Goal: Task Accomplishment & Management: Complete application form

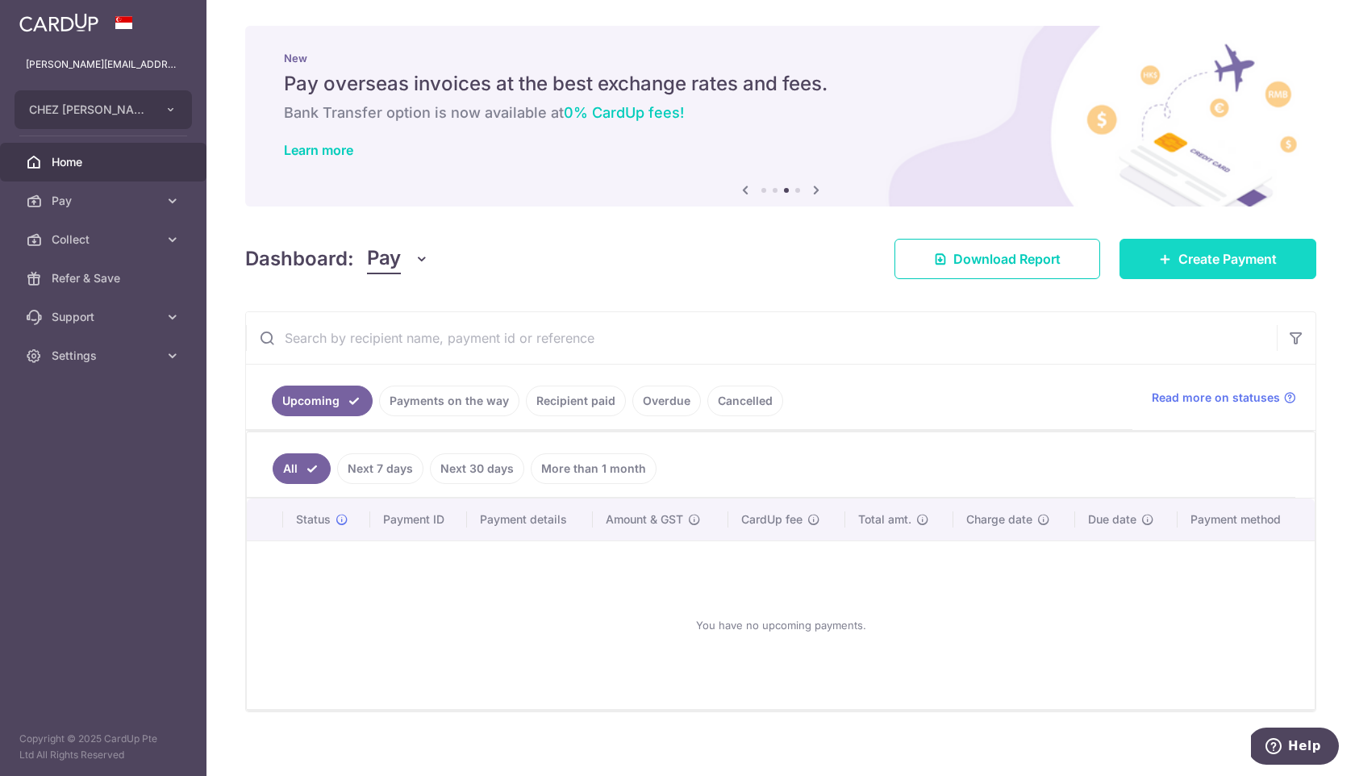
click at [1253, 240] on link "Create Payment" at bounding box center [1218, 259] width 197 height 40
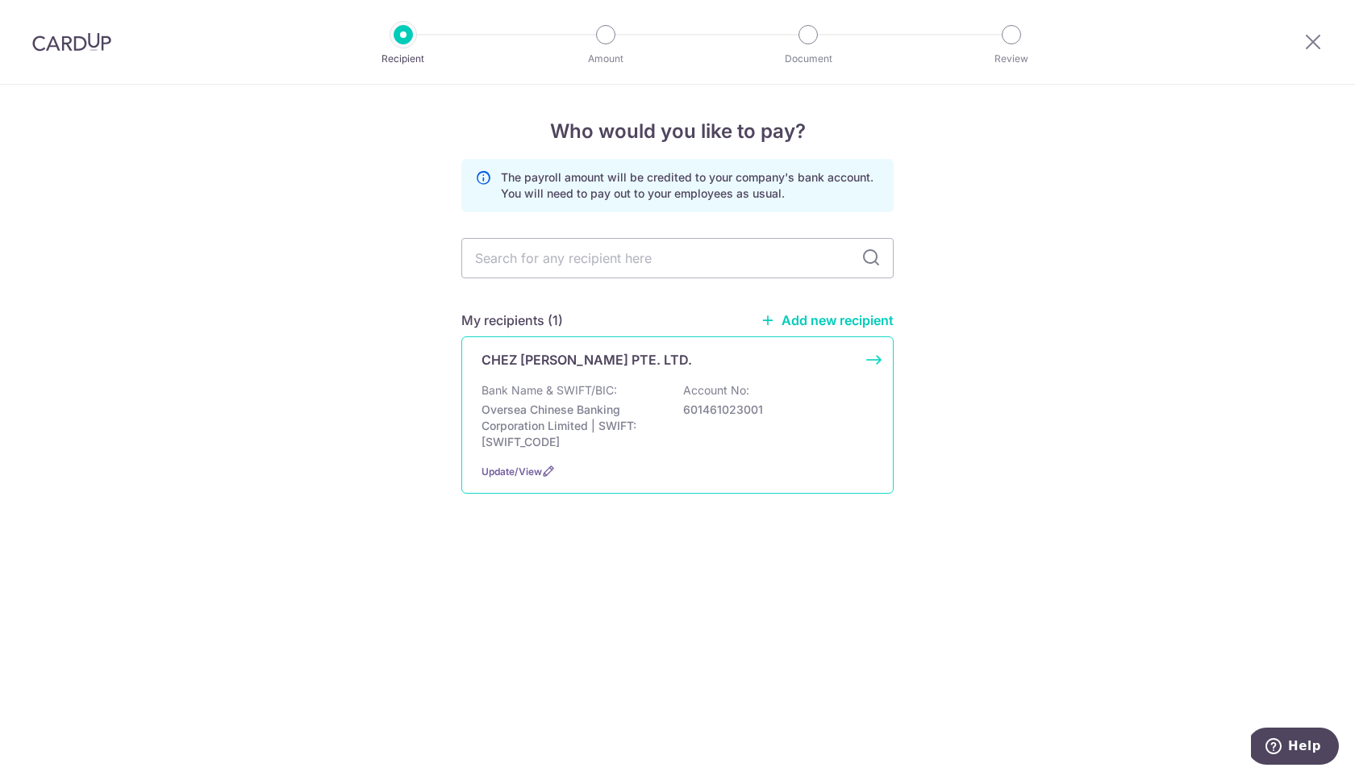
click at [584, 382] on p "Bank Name & SWIFT/BIC:" at bounding box center [550, 390] width 136 height 16
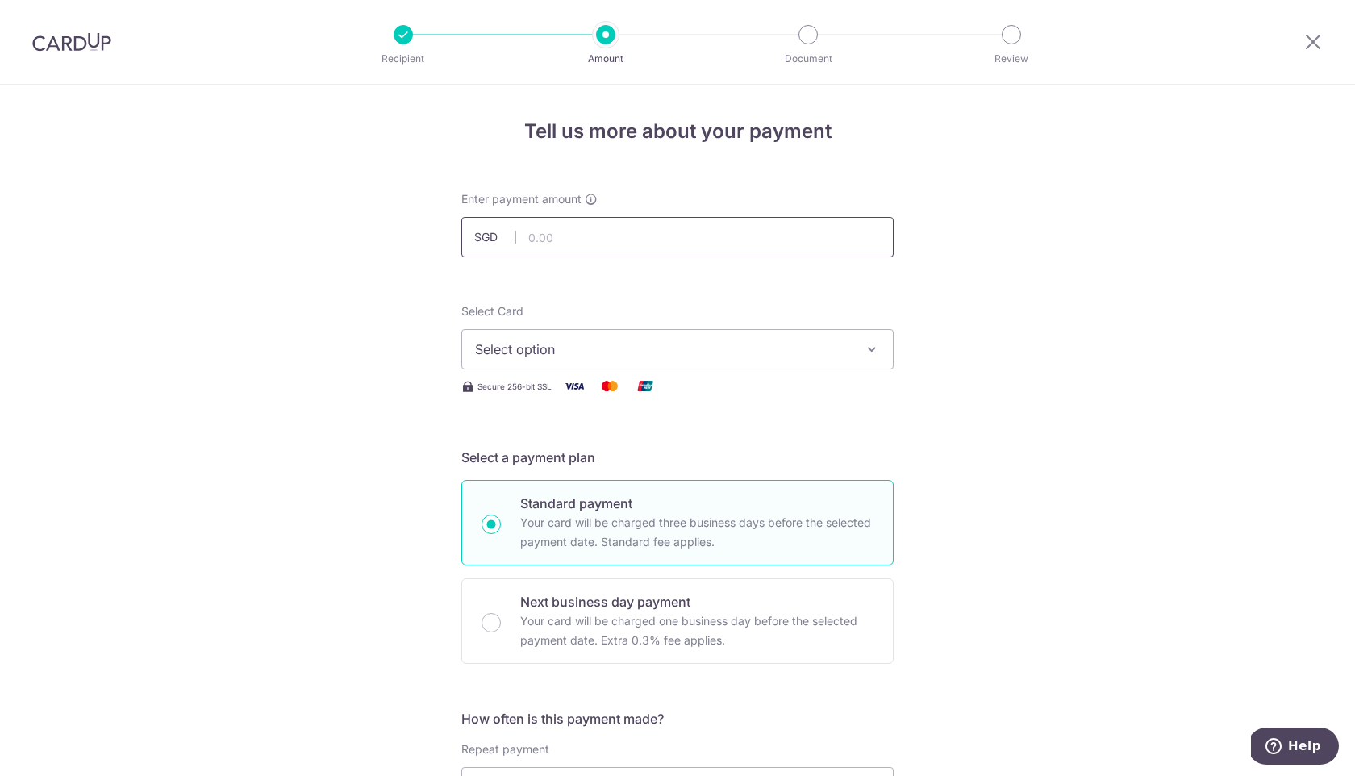
click at [557, 244] on input "text" at bounding box center [677, 237] width 432 height 40
type input "8,500.00"
click at [560, 348] on span "Select option" at bounding box center [663, 349] width 376 height 19
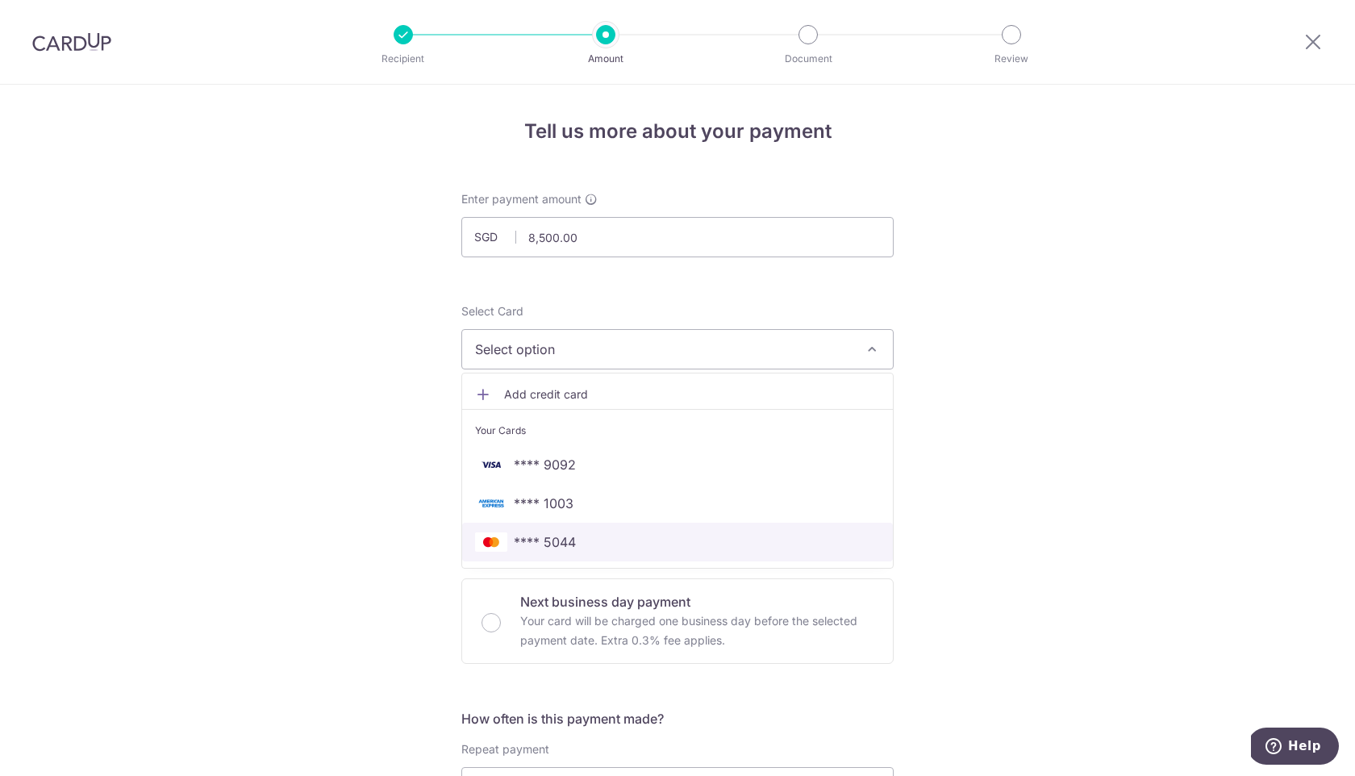
click at [565, 537] on span "**** 5044" at bounding box center [545, 541] width 62 height 19
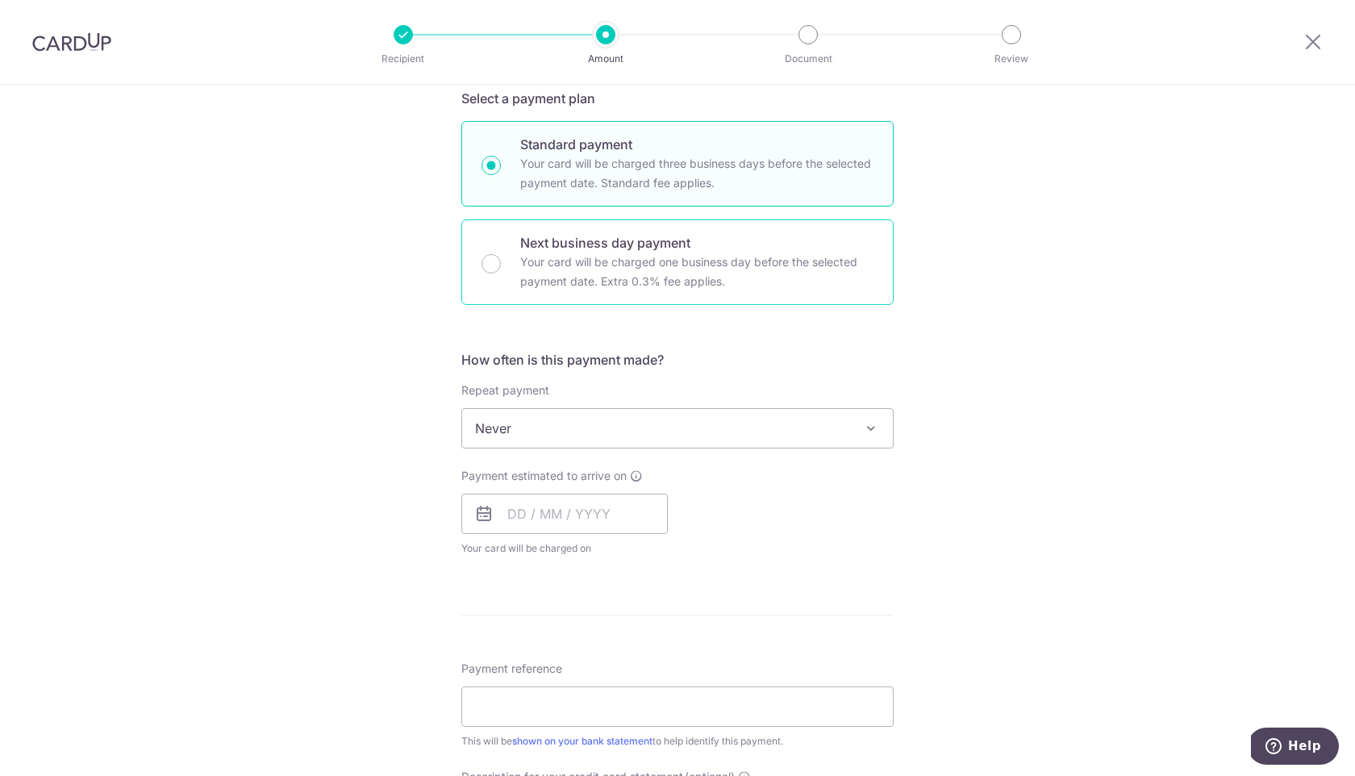
scroll to position [362, 0]
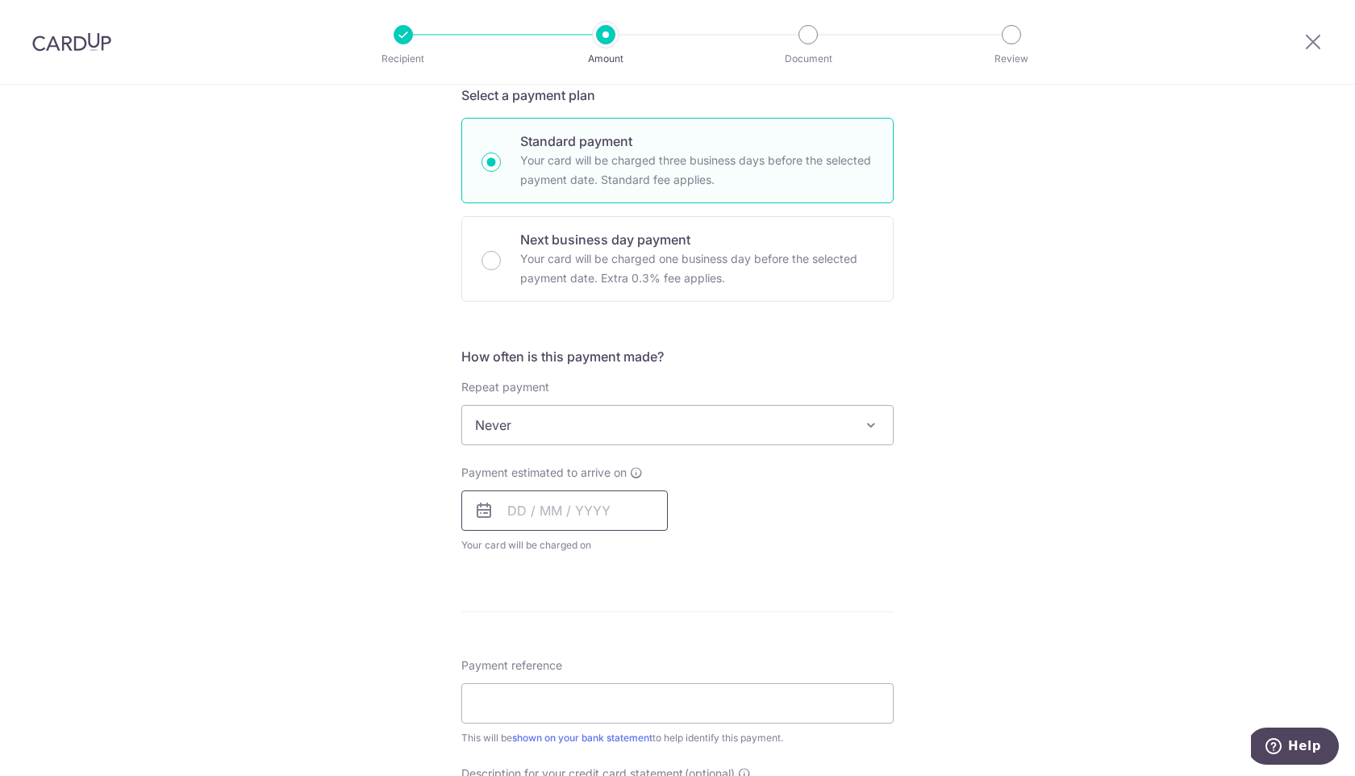
click at [521, 518] on input "text" at bounding box center [564, 510] width 207 height 40
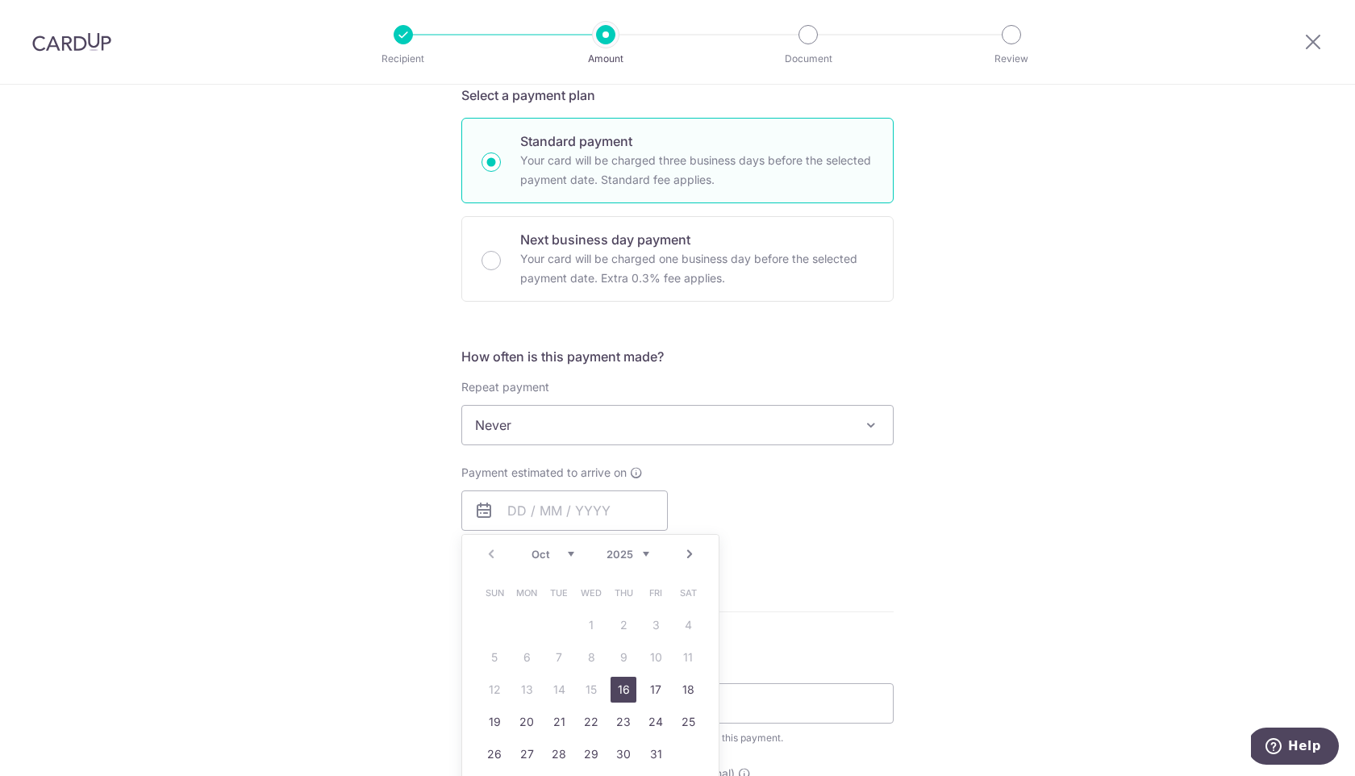
click at [623, 688] on link "16" at bounding box center [624, 690] width 26 height 26
type input "[DATE]"
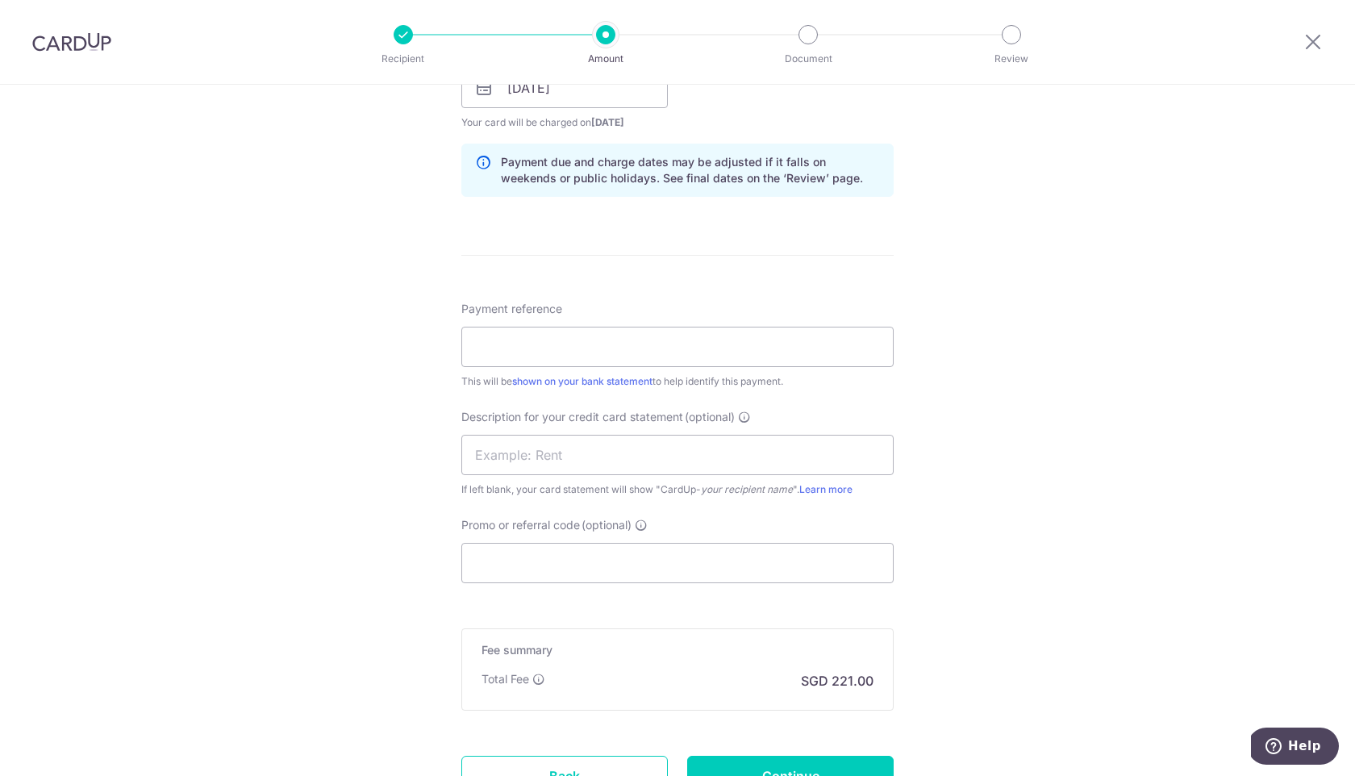
scroll to position [788, 0]
click at [527, 328] on input "Payment reference" at bounding box center [677, 343] width 432 height 40
type input "Salary Suzette"
click at [543, 453] on input "text" at bounding box center [677, 452] width 432 height 40
type input "Salary"
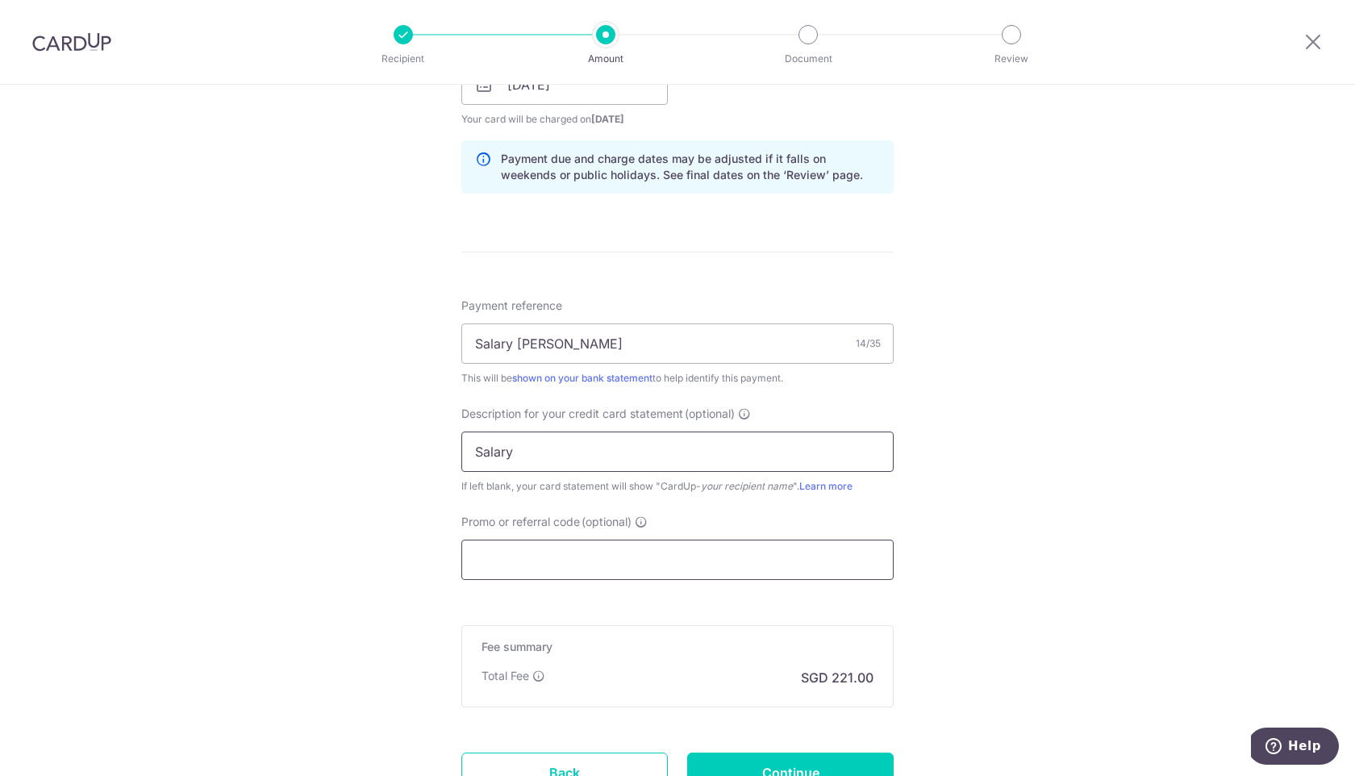
scroll to position [926, 0]
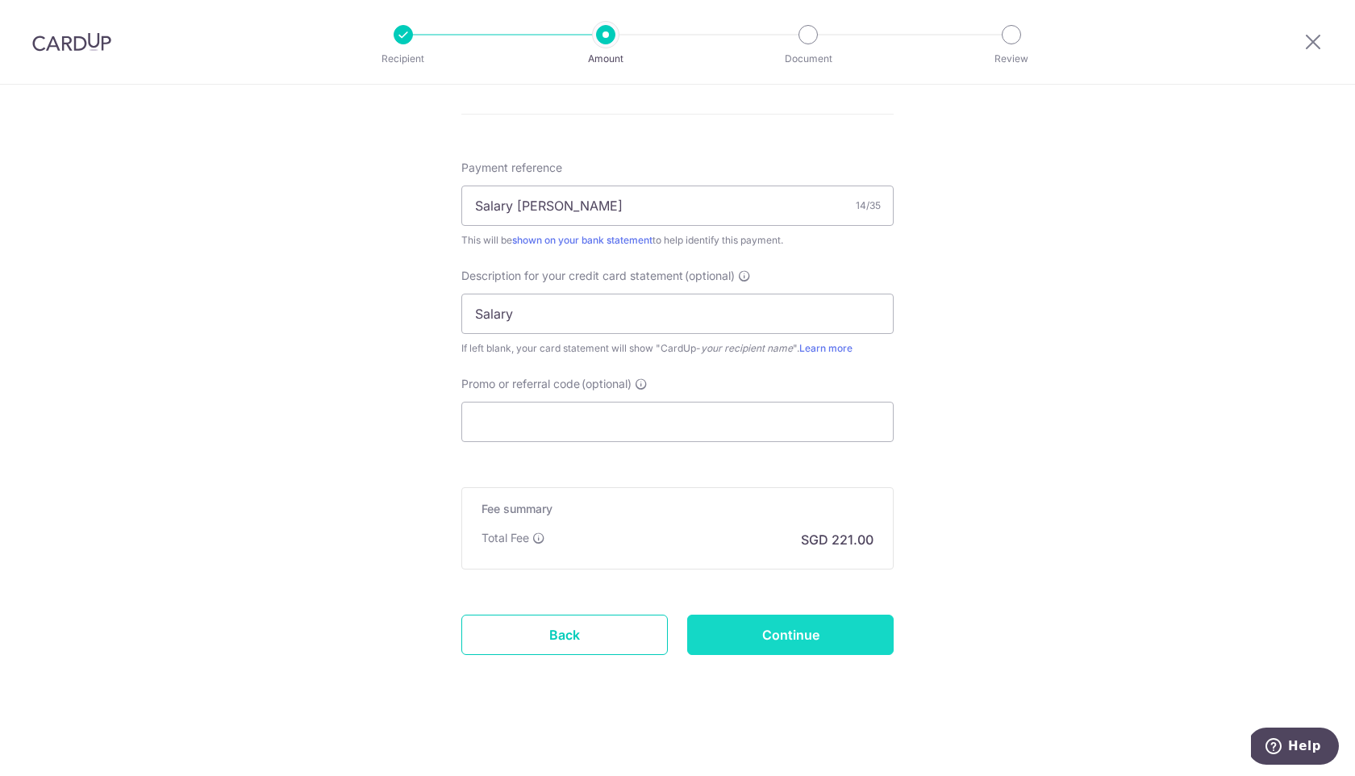
click at [773, 653] on input "Continue" at bounding box center [790, 635] width 207 height 40
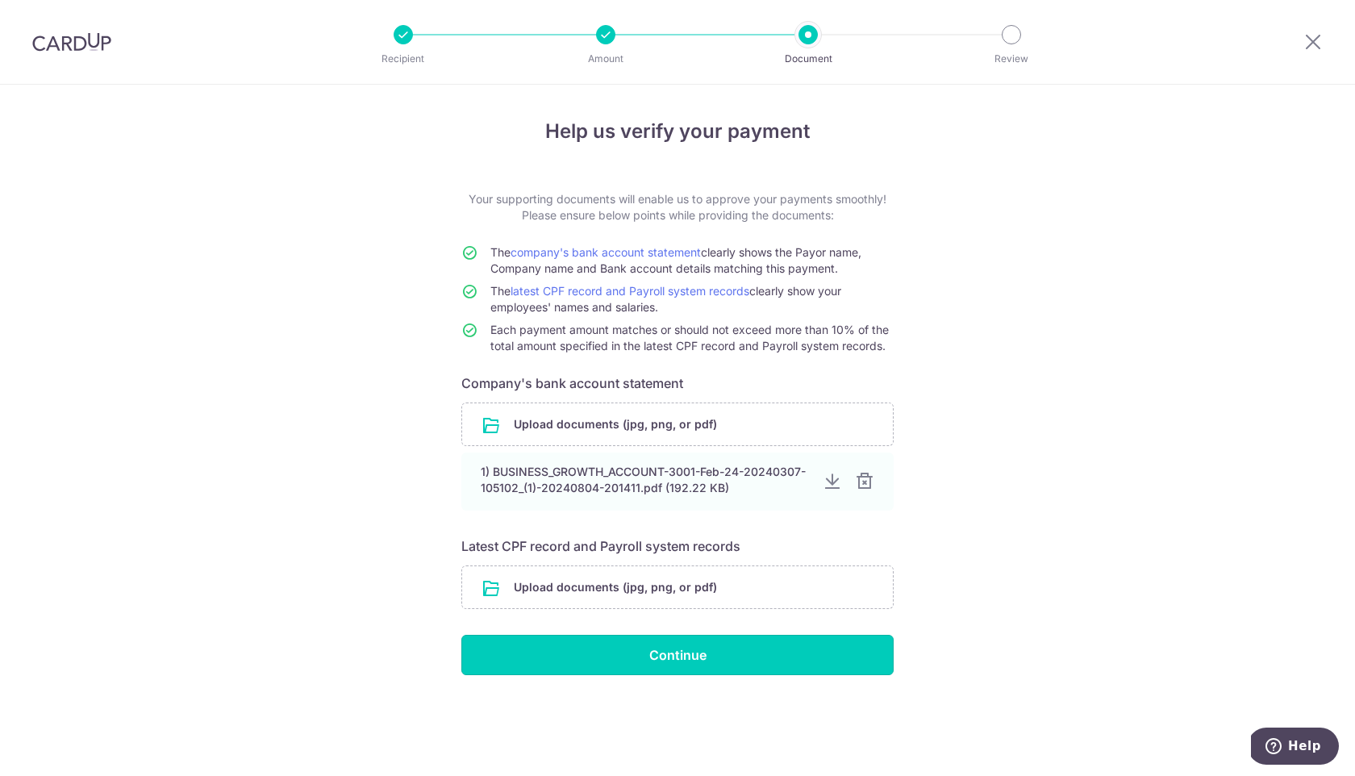
click at [773, 653] on input "Continue" at bounding box center [677, 655] width 432 height 40
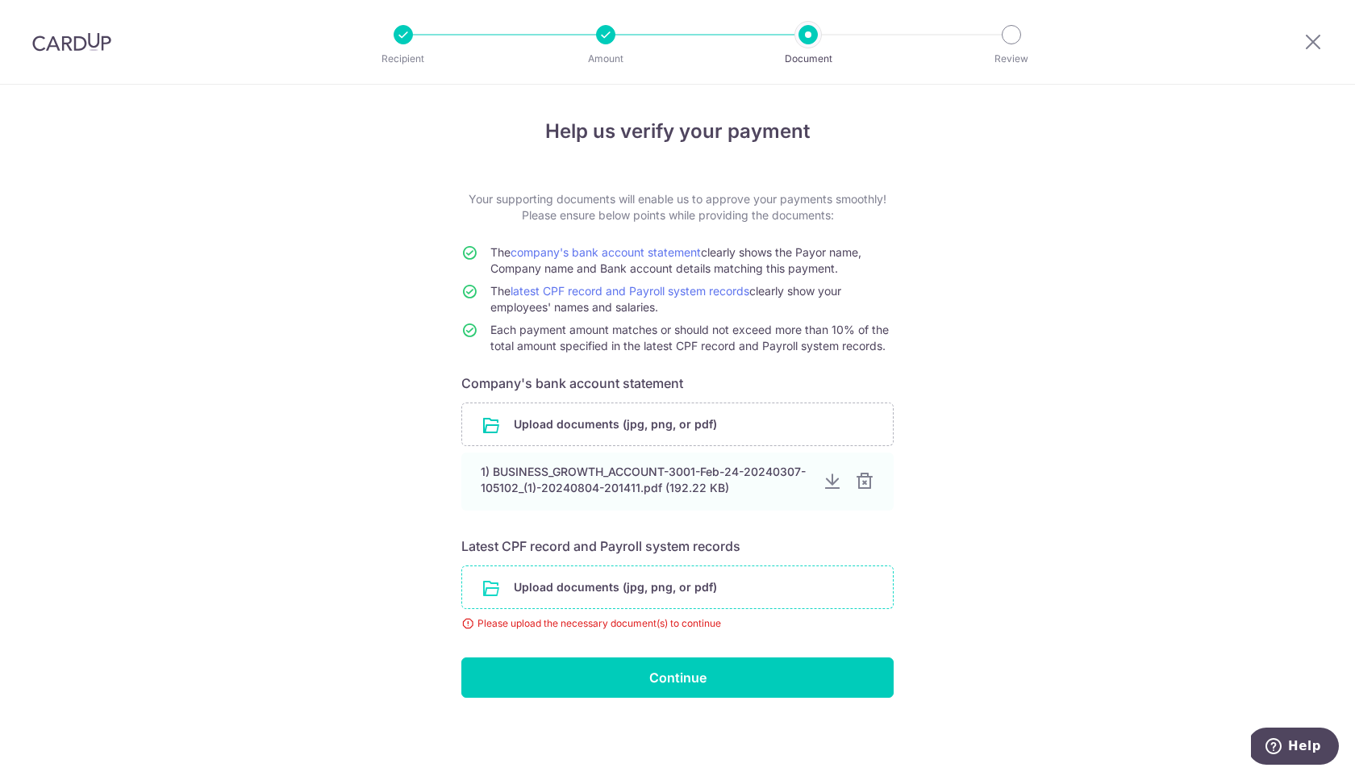
click at [699, 600] on input "file" at bounding box center [677, 587] width 431 height 42
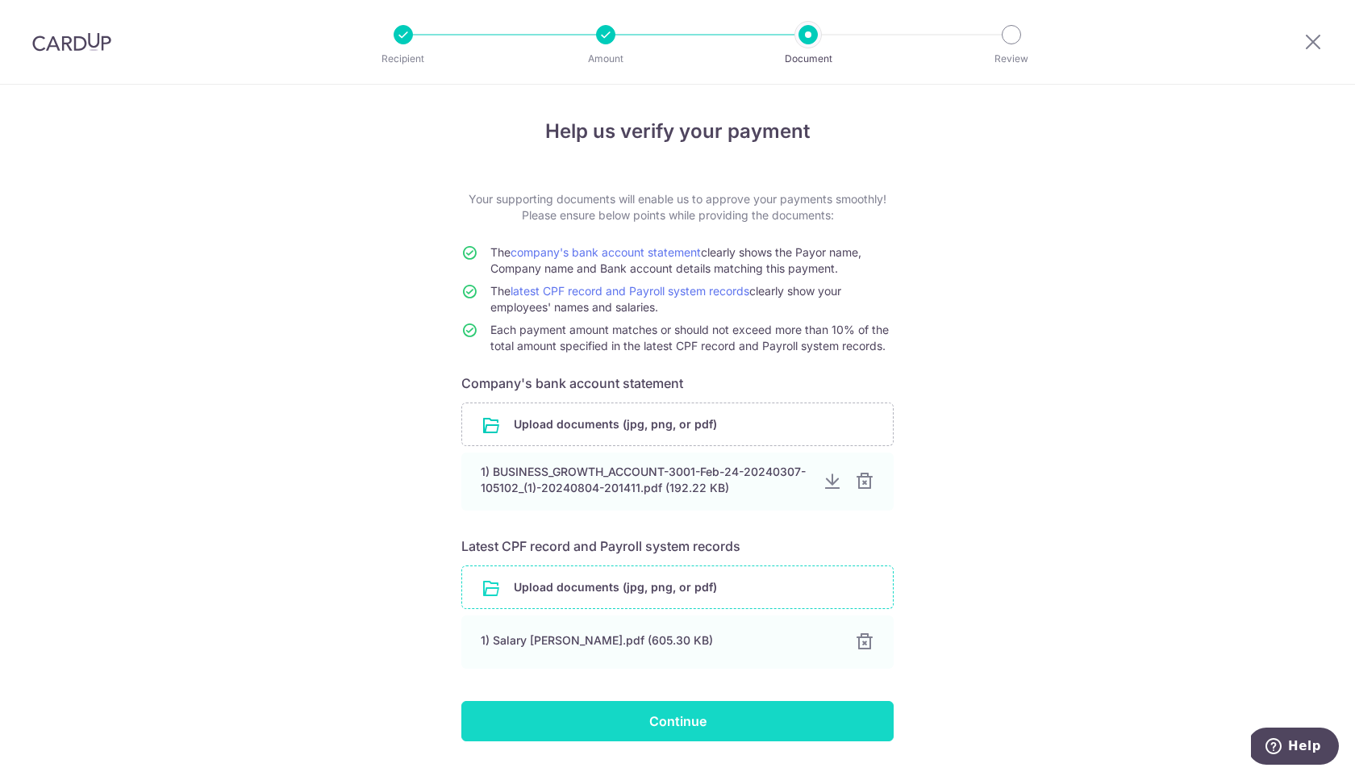
click at [807, 720] on input "Continue" at bounding box center [677, 721] width 432 height 40
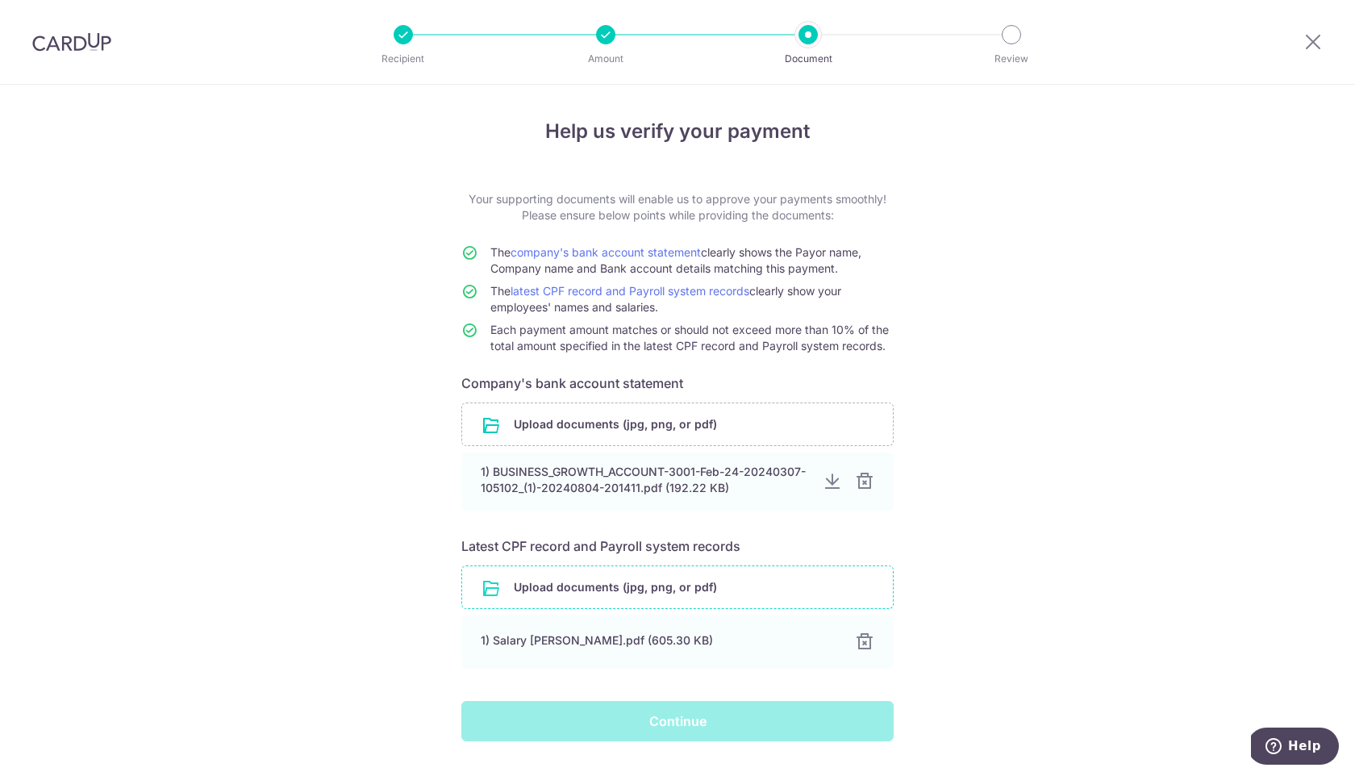
scroll to position [41, 0]
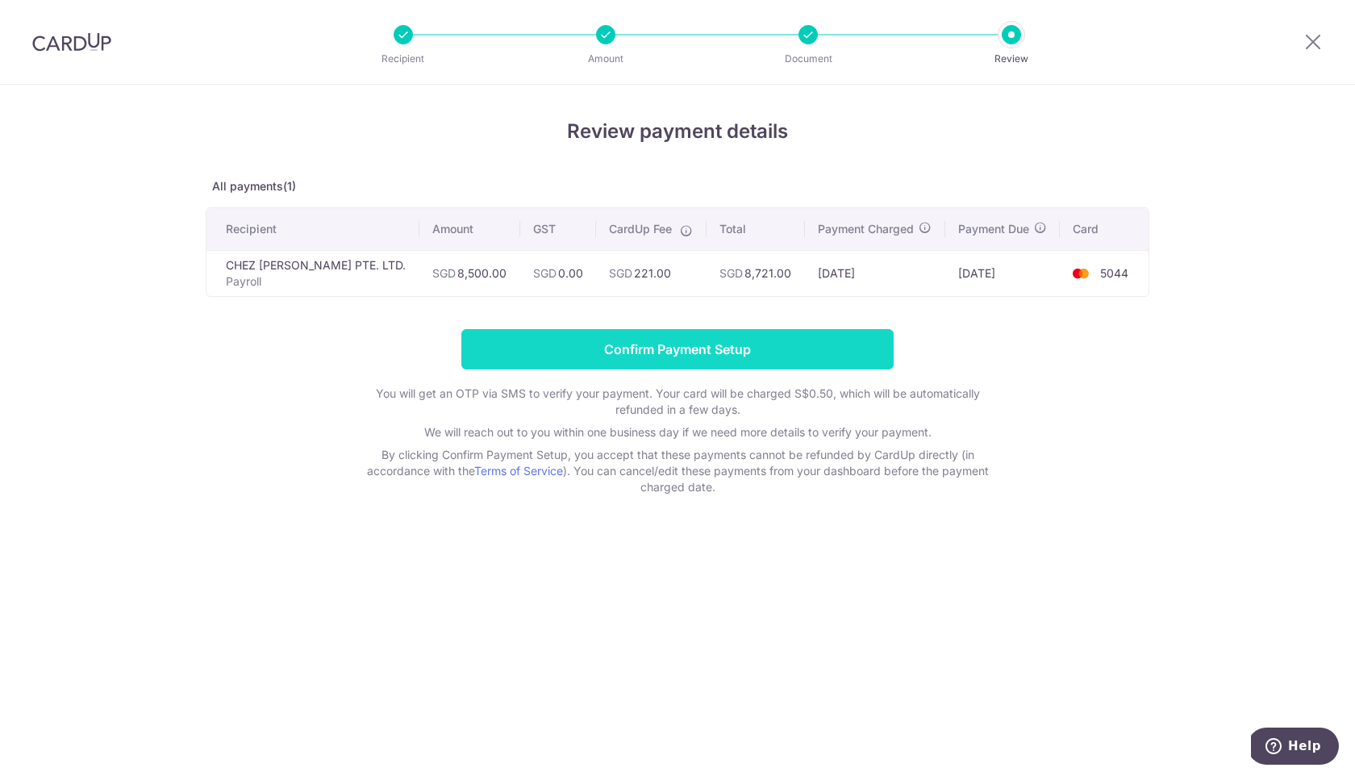
click at [599, 343] on input "Confirm Payment Setup" at bounding box center [677, 349] width 432 height 40
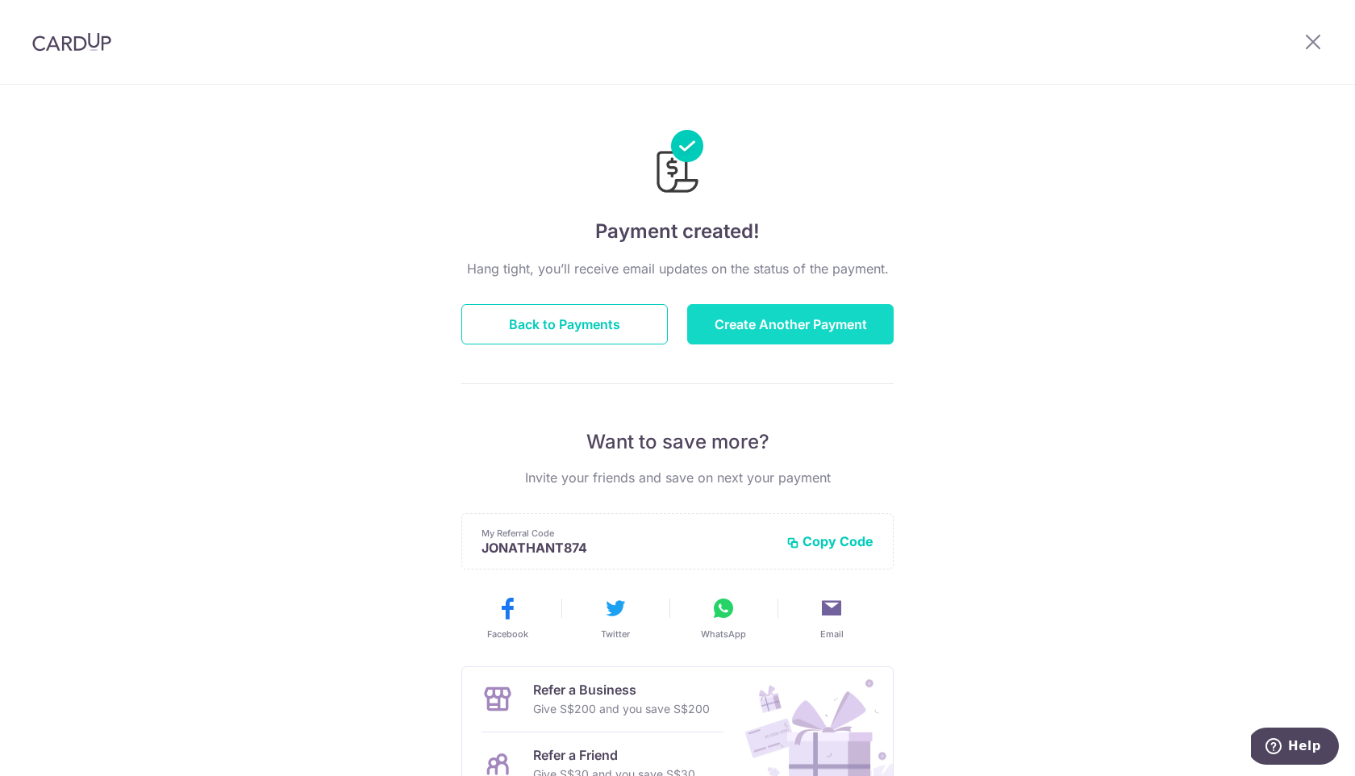
click at [734, 342] on button "Create Another Payment" at bounding box center [790, 324] width 207 height 40
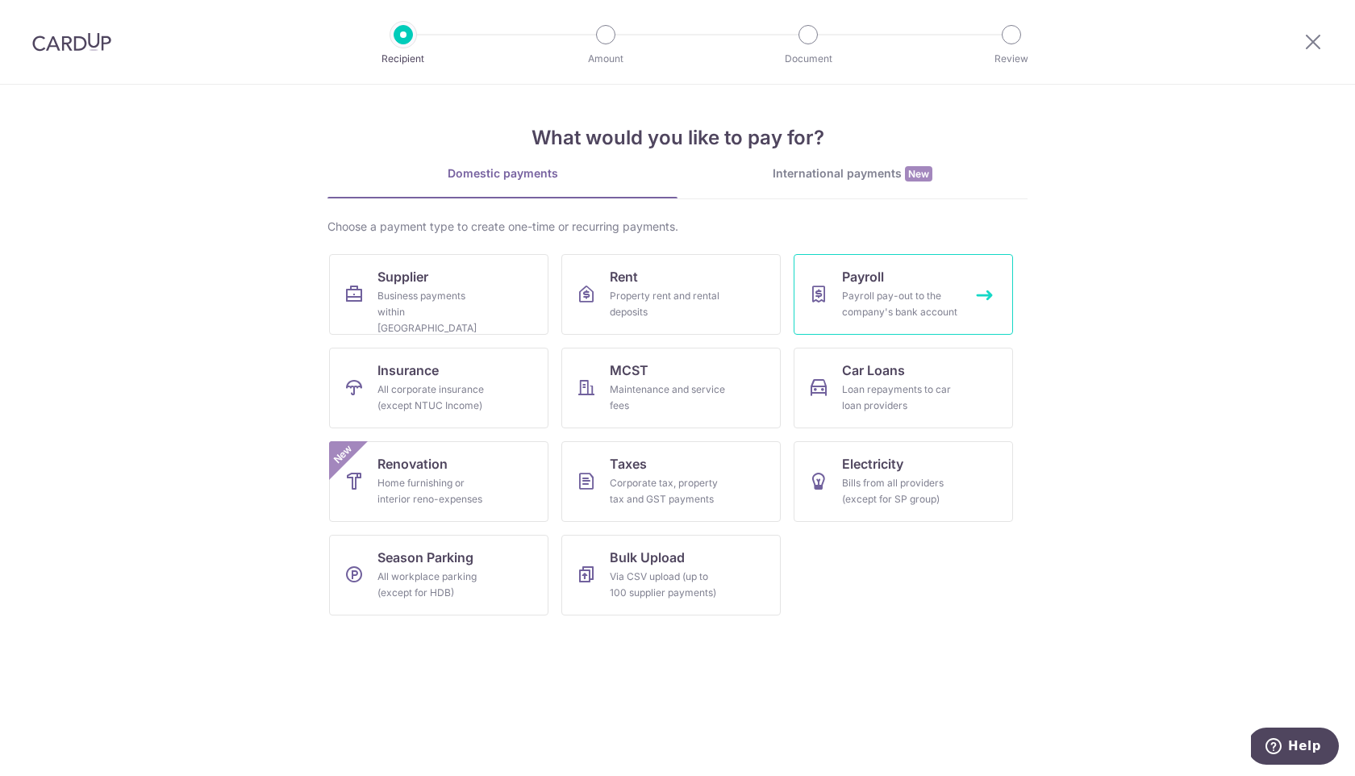
click at [862, 315] on div "Payroll pay-out to the company's bank account" at bounding box center [900, 304] width 116 height 32
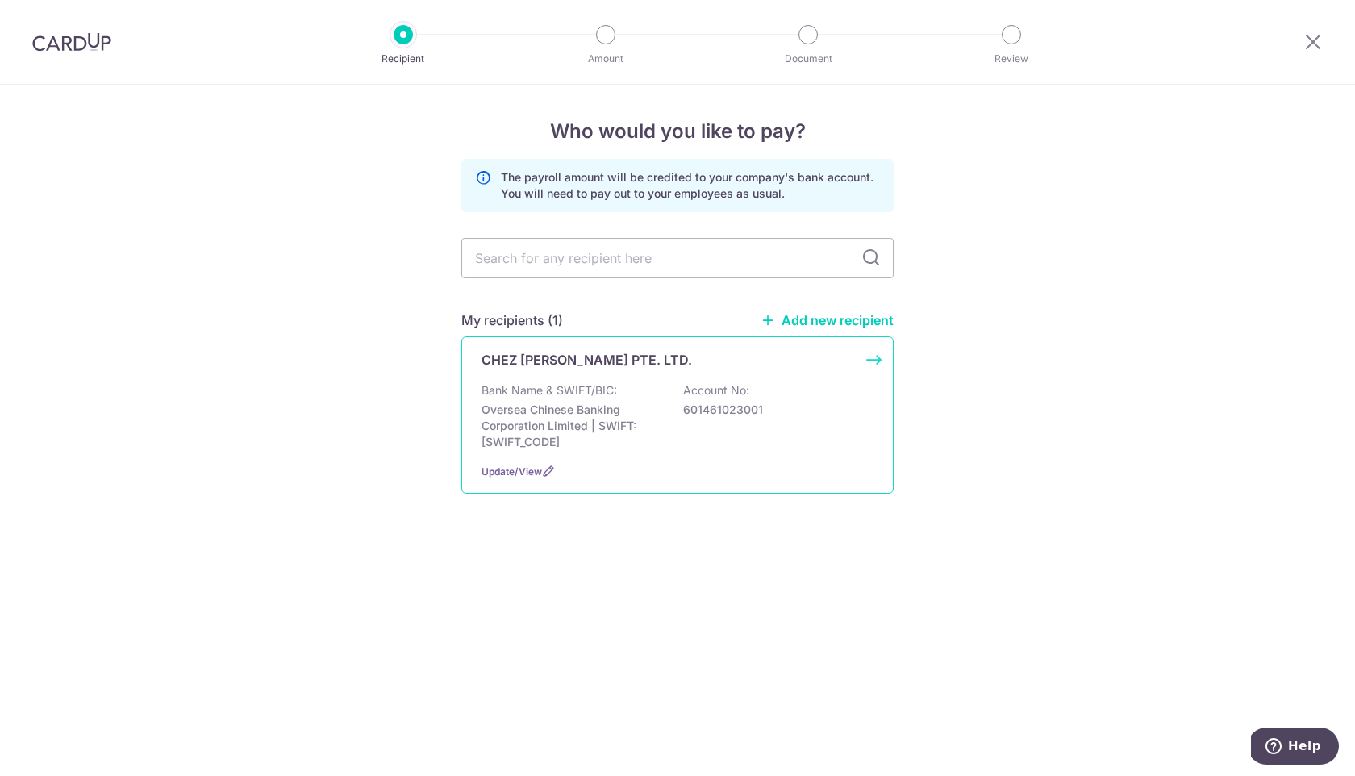
click at [691, 386] on p "Account No:" at bounding box center [716, 390] width 66 height 16
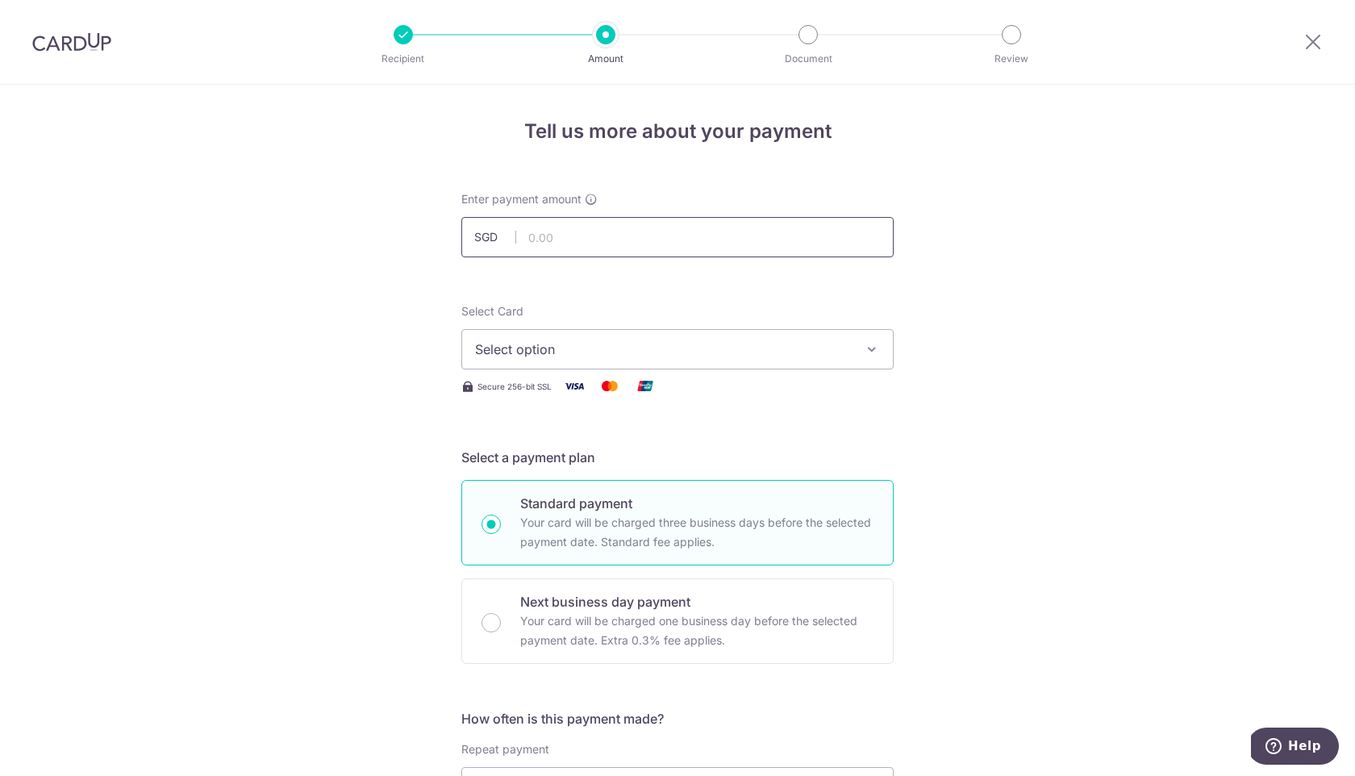
click at [606, 247] on input "text" at bounding box center [677, 237] width 432 height 40
type input "11,000.00"
click at [587, 350] on span "Select option" at bounding box center [663, 349] width 376 height 19
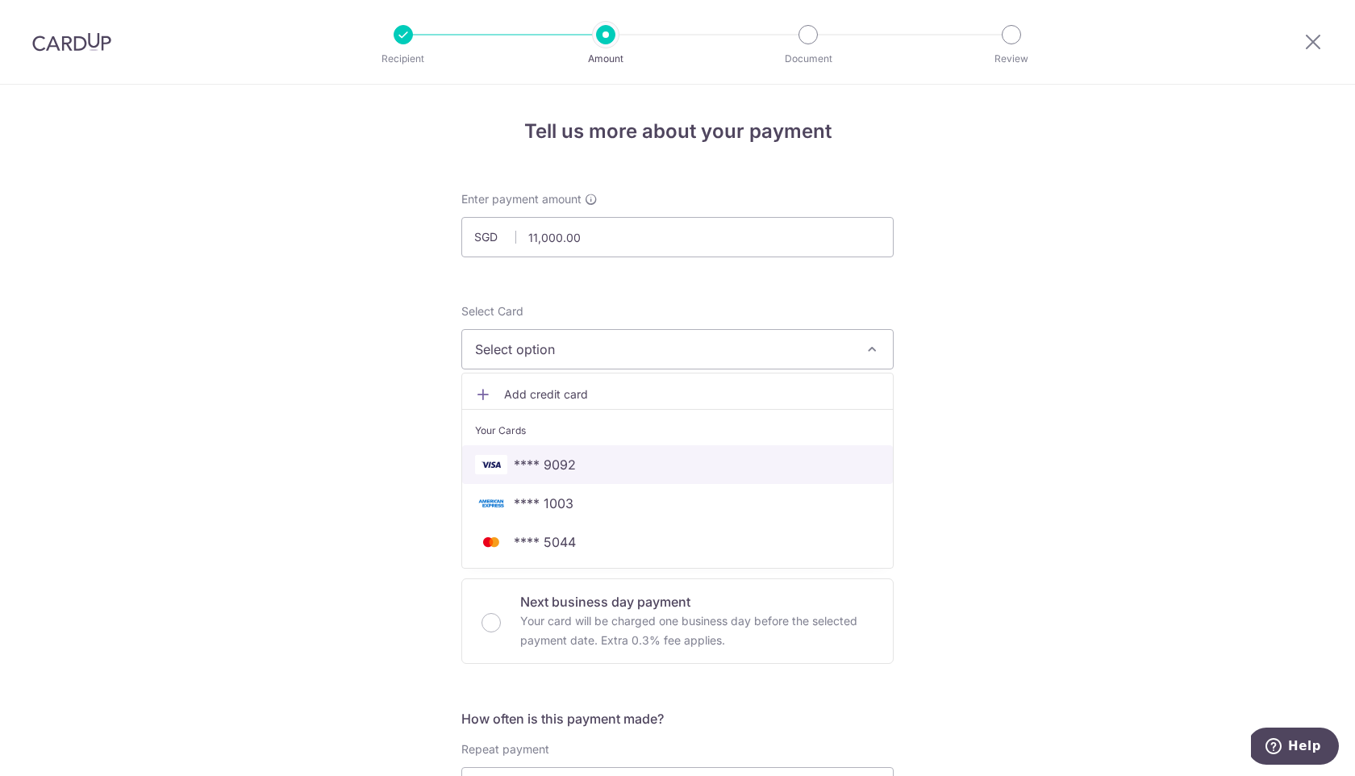
click at [568, 450] on link "**** 9092" at bounding box center [677, 464] width 431 height 39
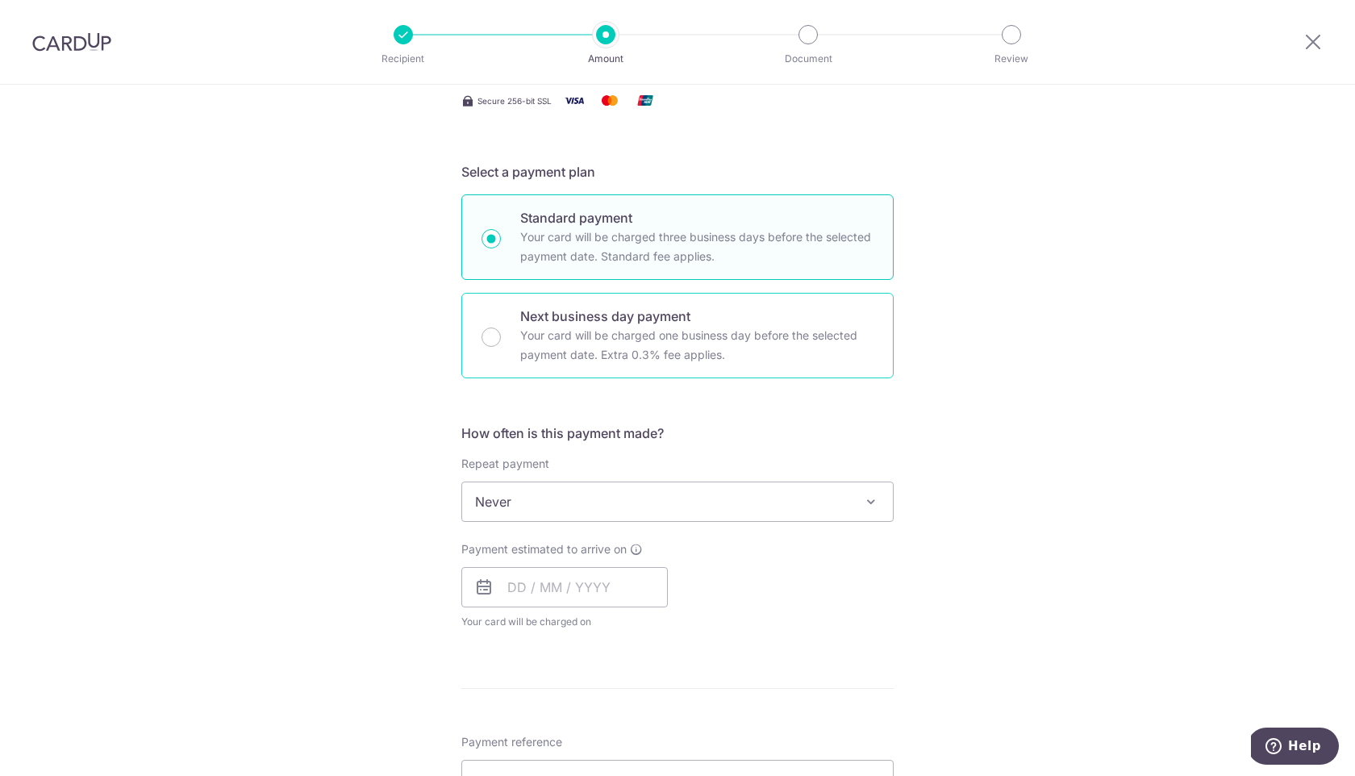
scroll to position [308, 0]
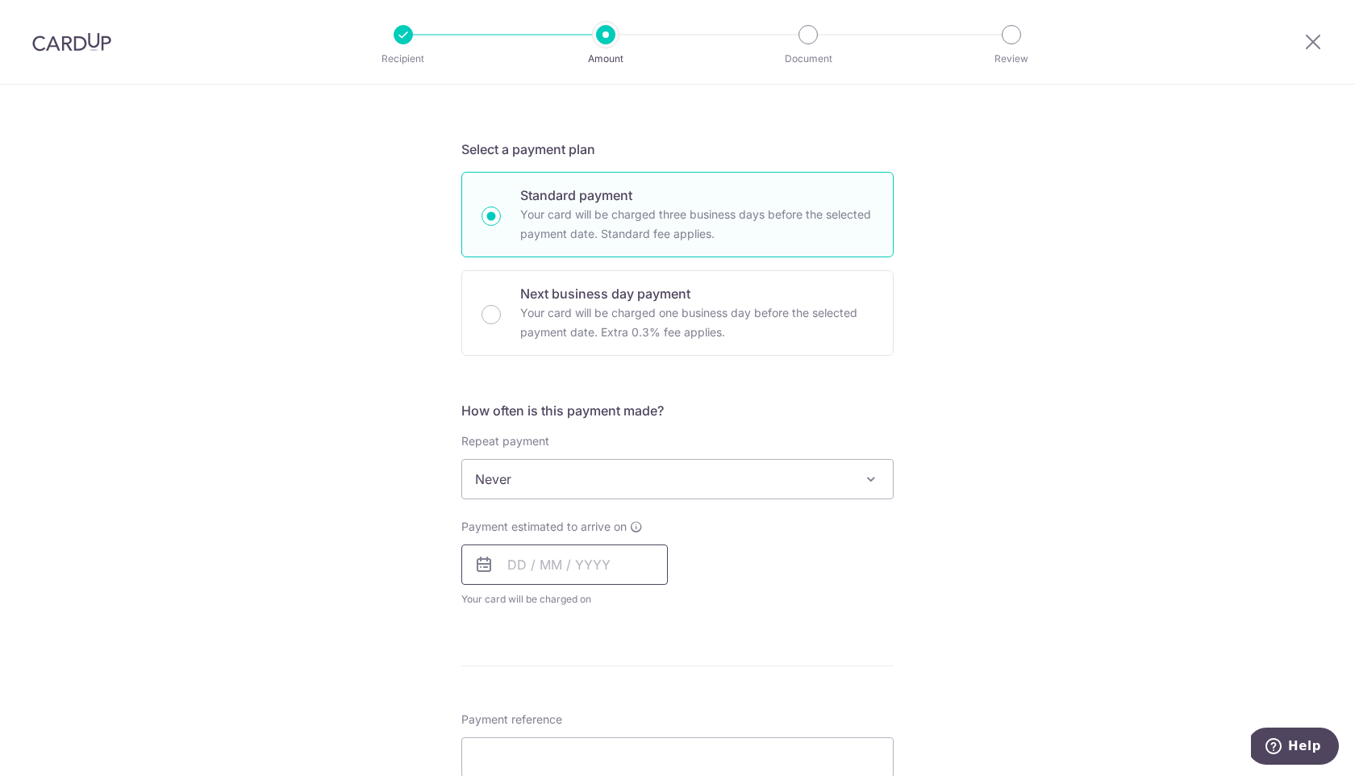
click at [536, 558] on input "text" at bounding box center [564, 565] width 207 height 40
click at [614, 733] on link "16" at bounding box center [624, 744] width 26 height 26
type input "16/10/2025"
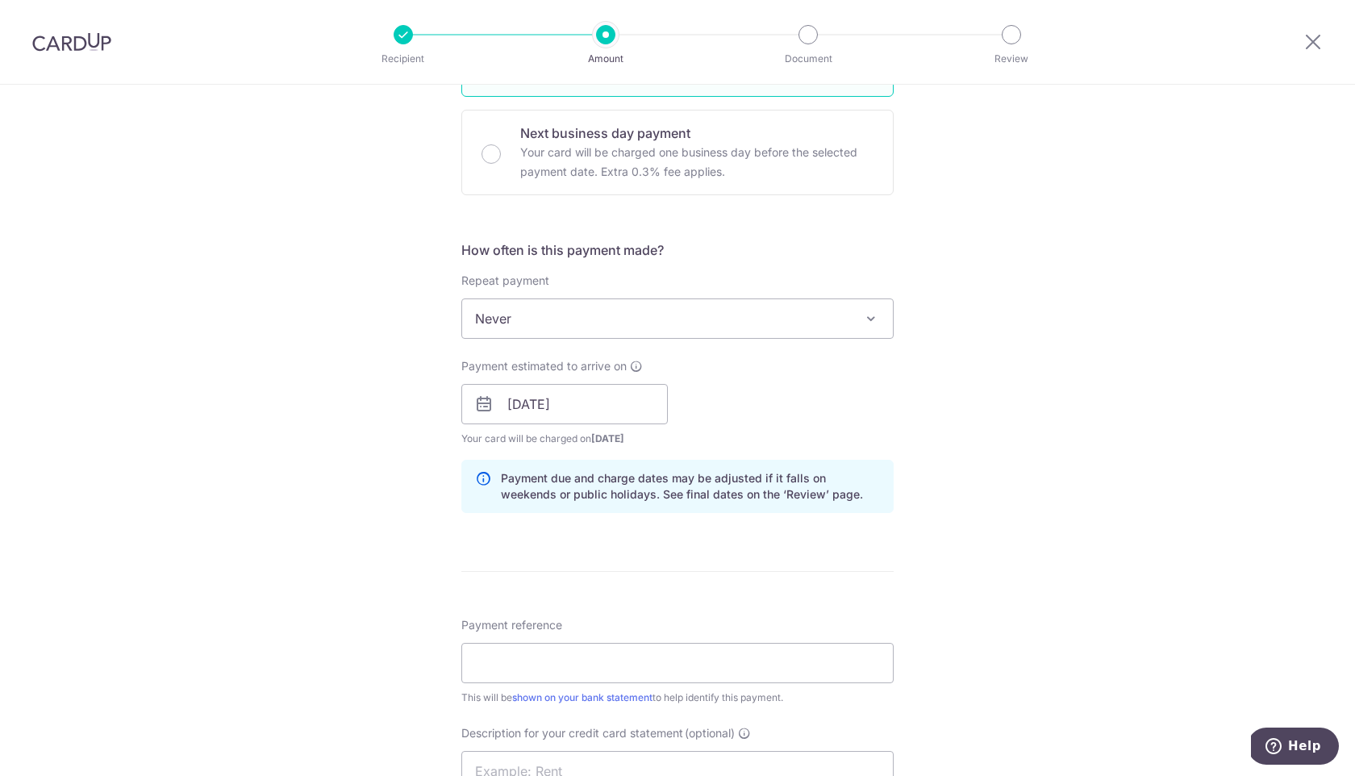
scroll to position [591, 0]
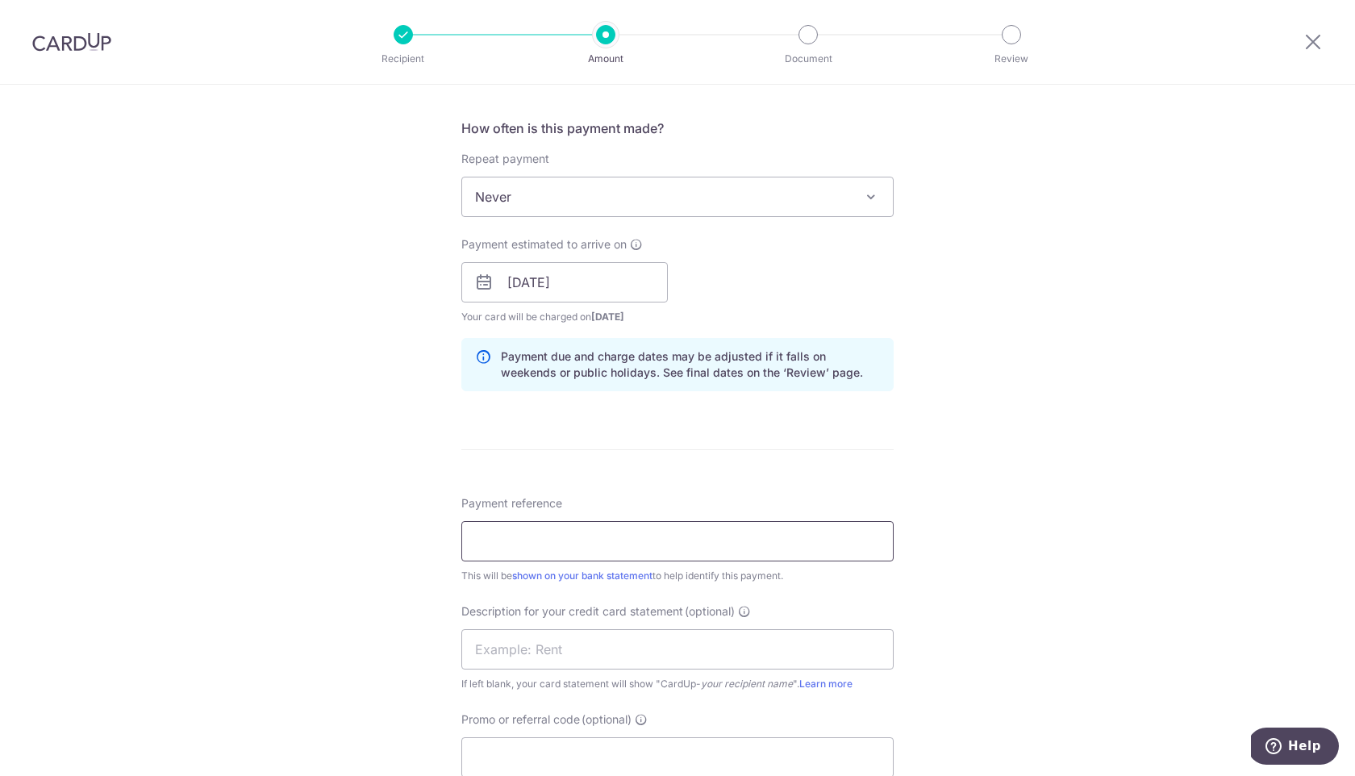
click at [555, 532] on input "Payment reference" at bounding box center [677, 541] width 432 height 40
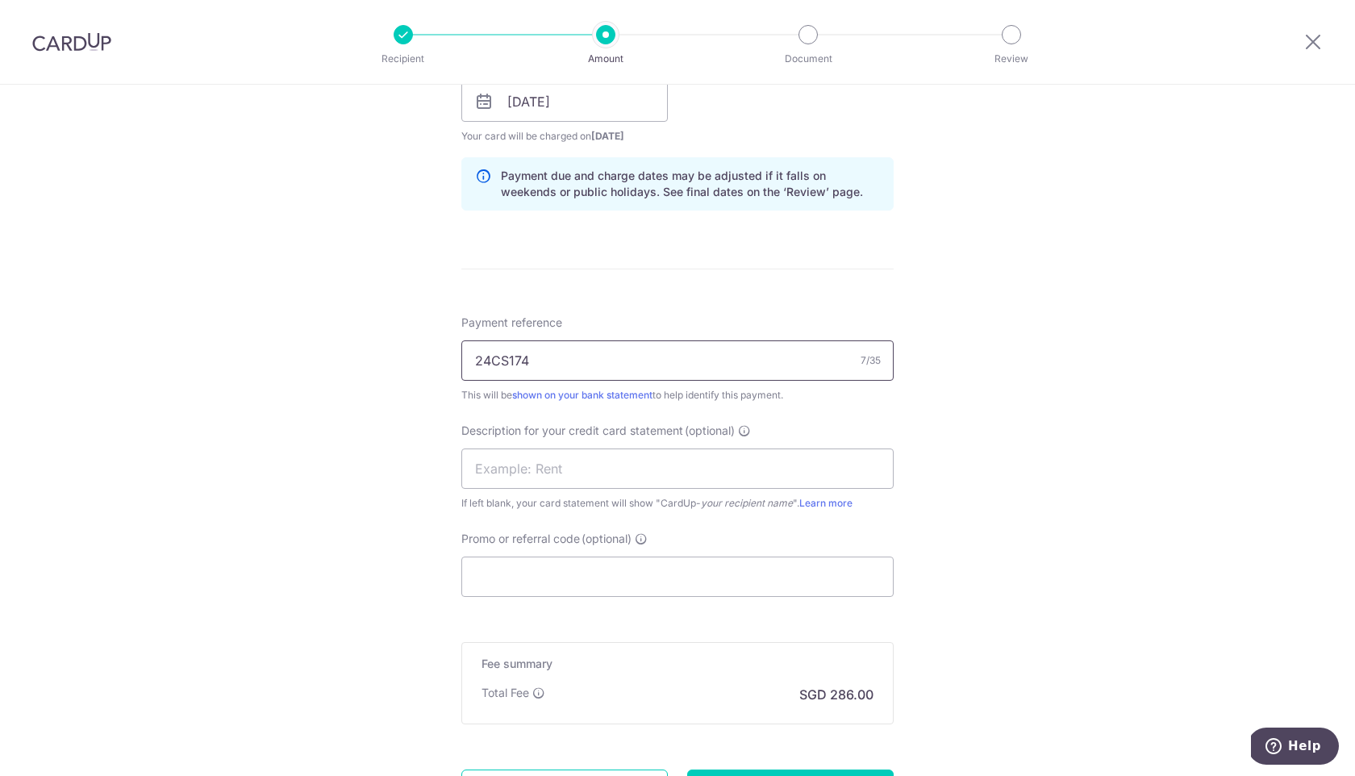
scroll to position [787, 0]
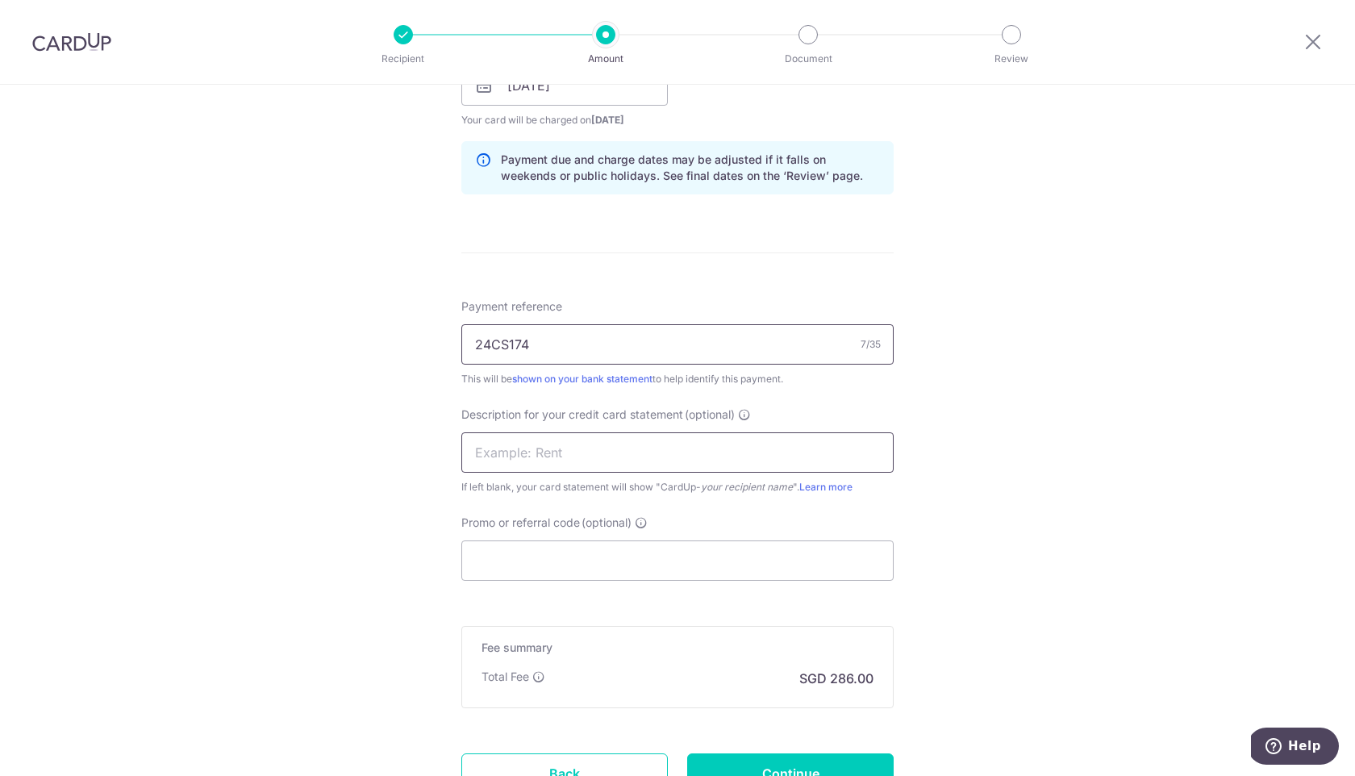
type input "24CS174"
click at [558, 457] on input "text" at bounding box center [677, 452] width 432 height 40
type input "Salary"
click at [514, 343] on input "24CS174" at bounding box center [677, 344] width 432 height 40
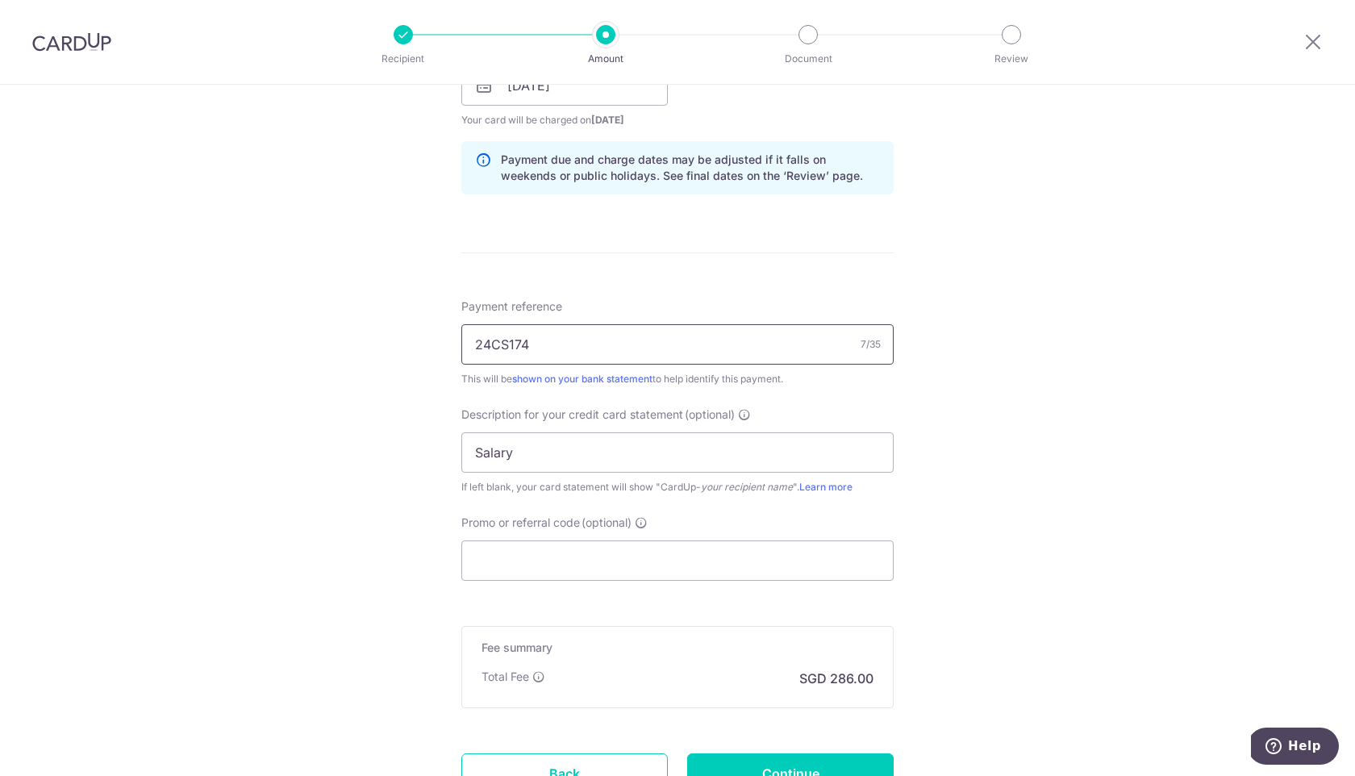
click at [514, 343] on input "24CS174" at bounding box center [677, 344] width 432 height 40
paste input "24CS174"
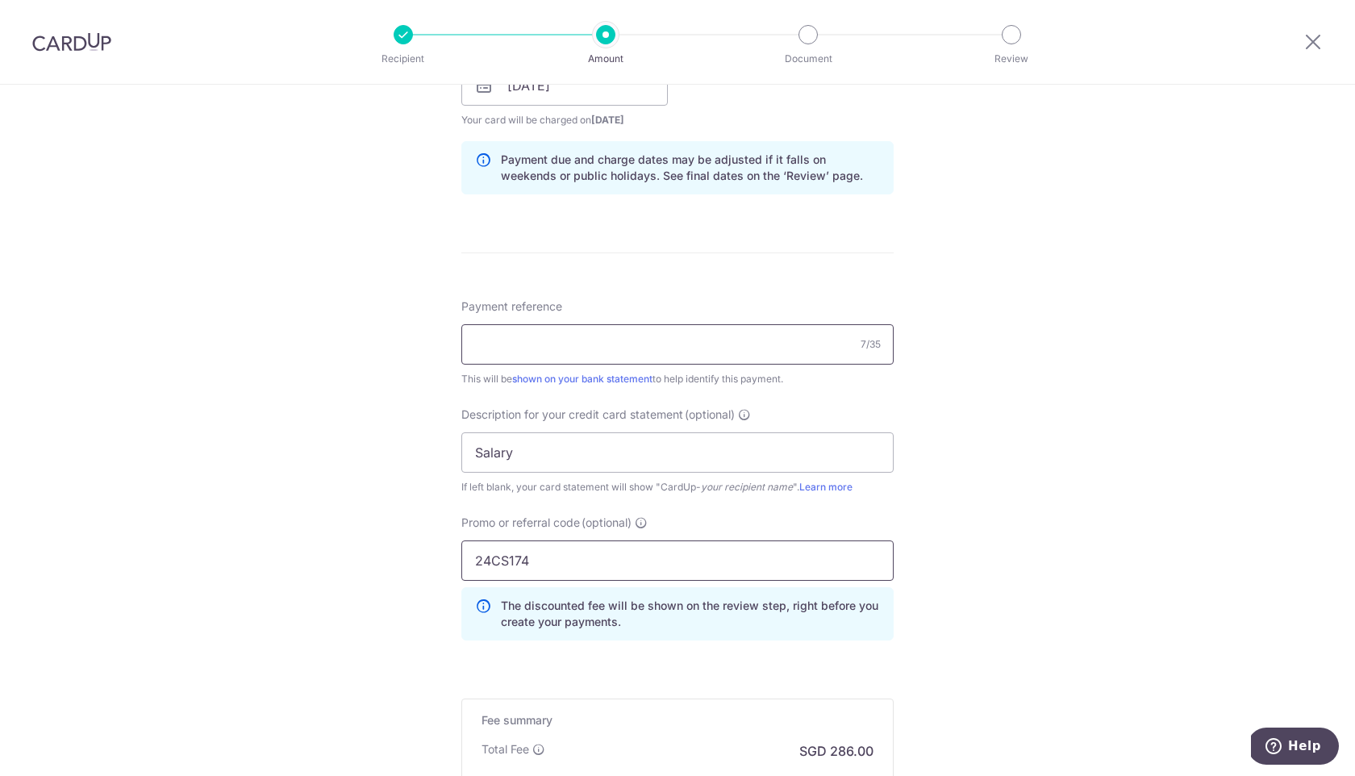
type input "24CS174"
click at [515, 351] on input "Payment reference" at bounding box center [677, 344] width 432 height 40
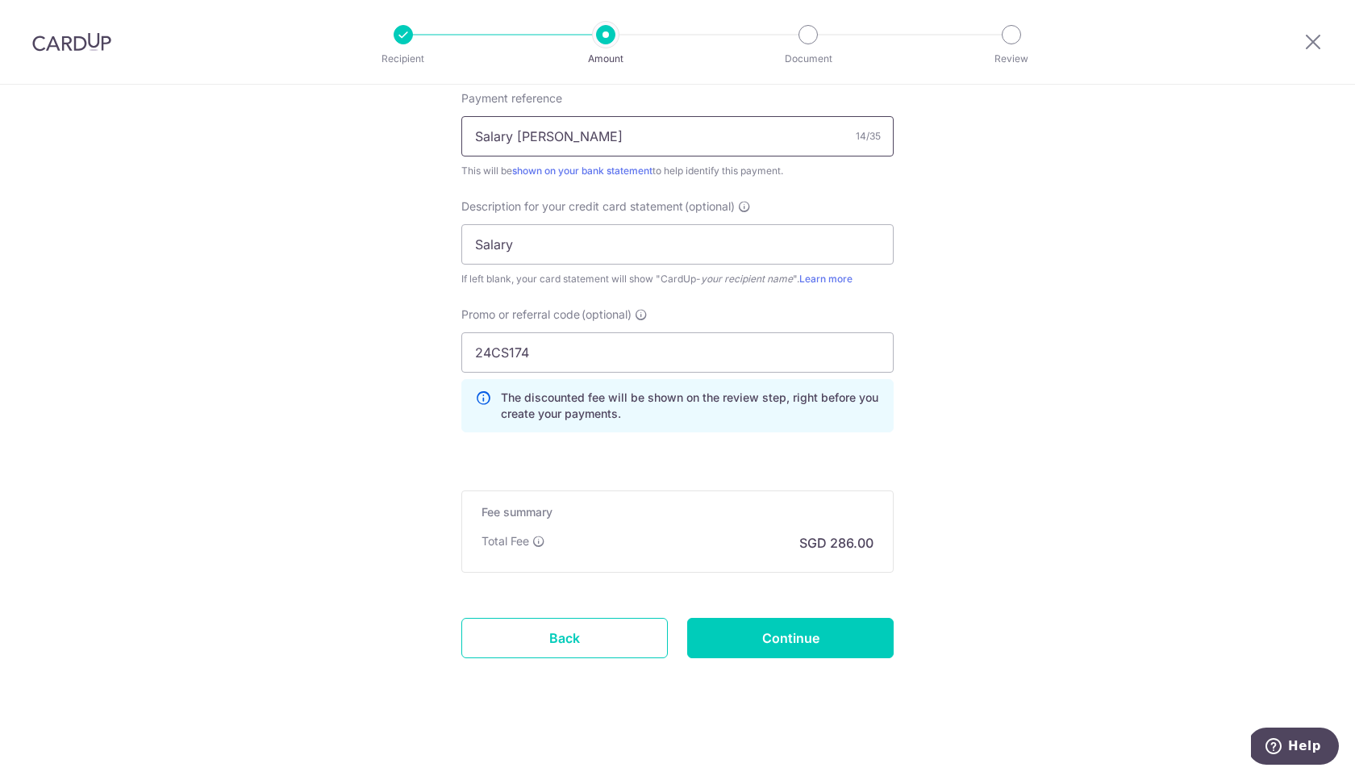
scroll to position [999, 0]
type input "Salary Franklyn"
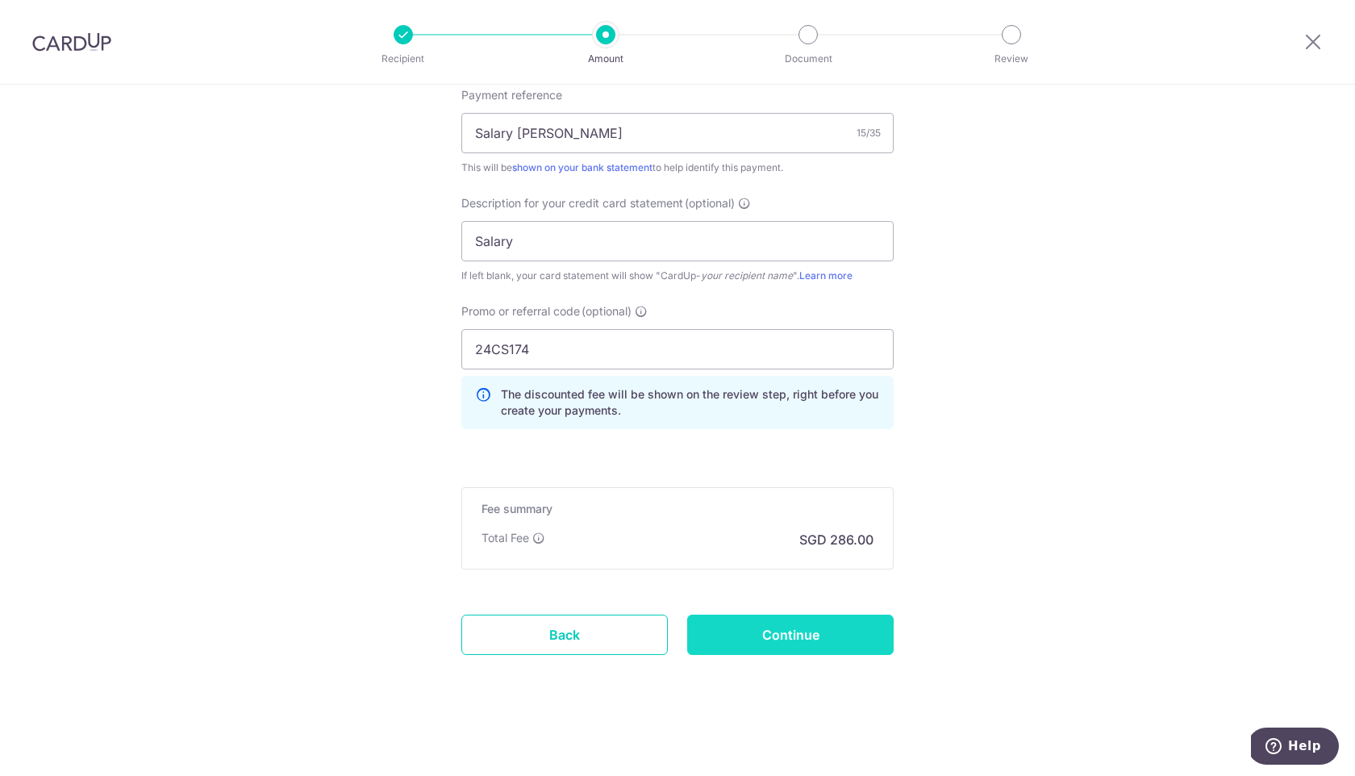
click at [801, 631] on input "Continue" at bounding box center [790, 635] width 207 height 40
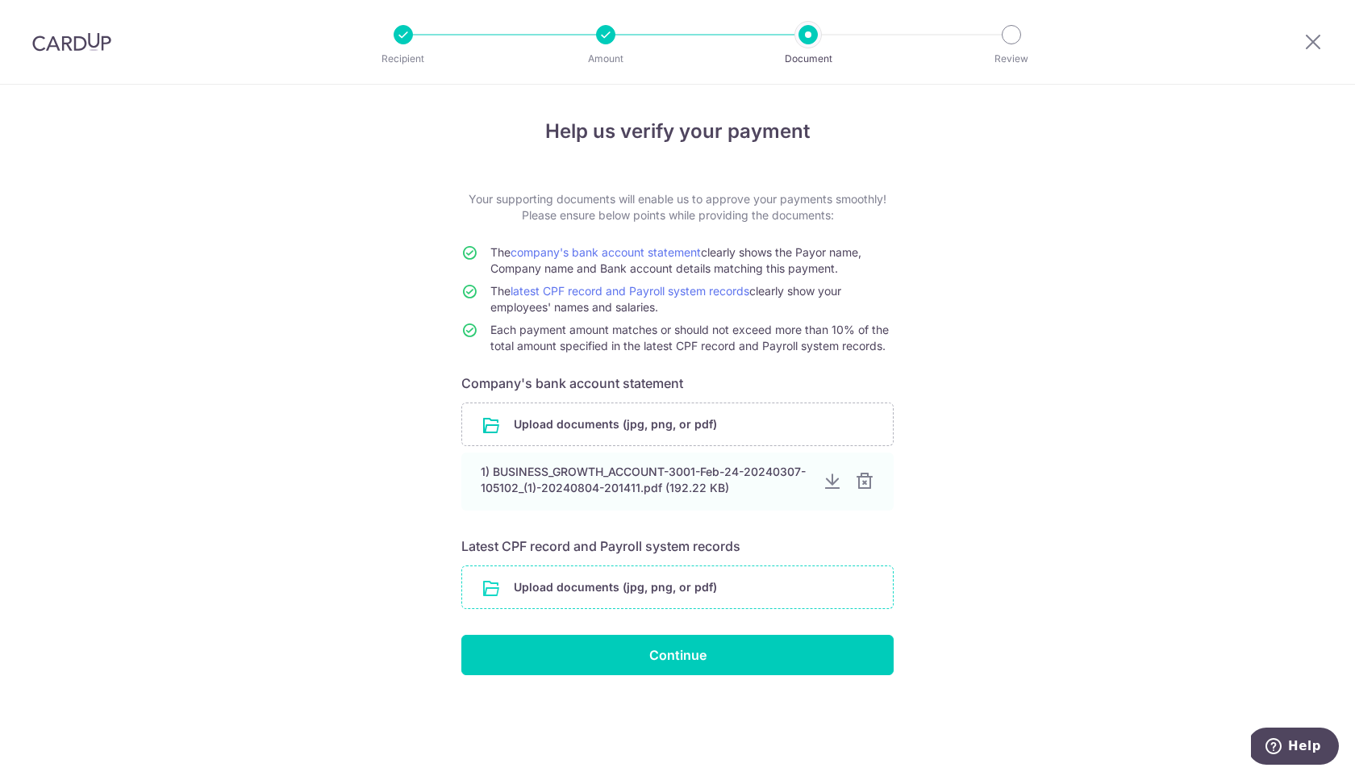
click at [705, 590] on input "file" at bounding box center [677, 587] width 431 height 42
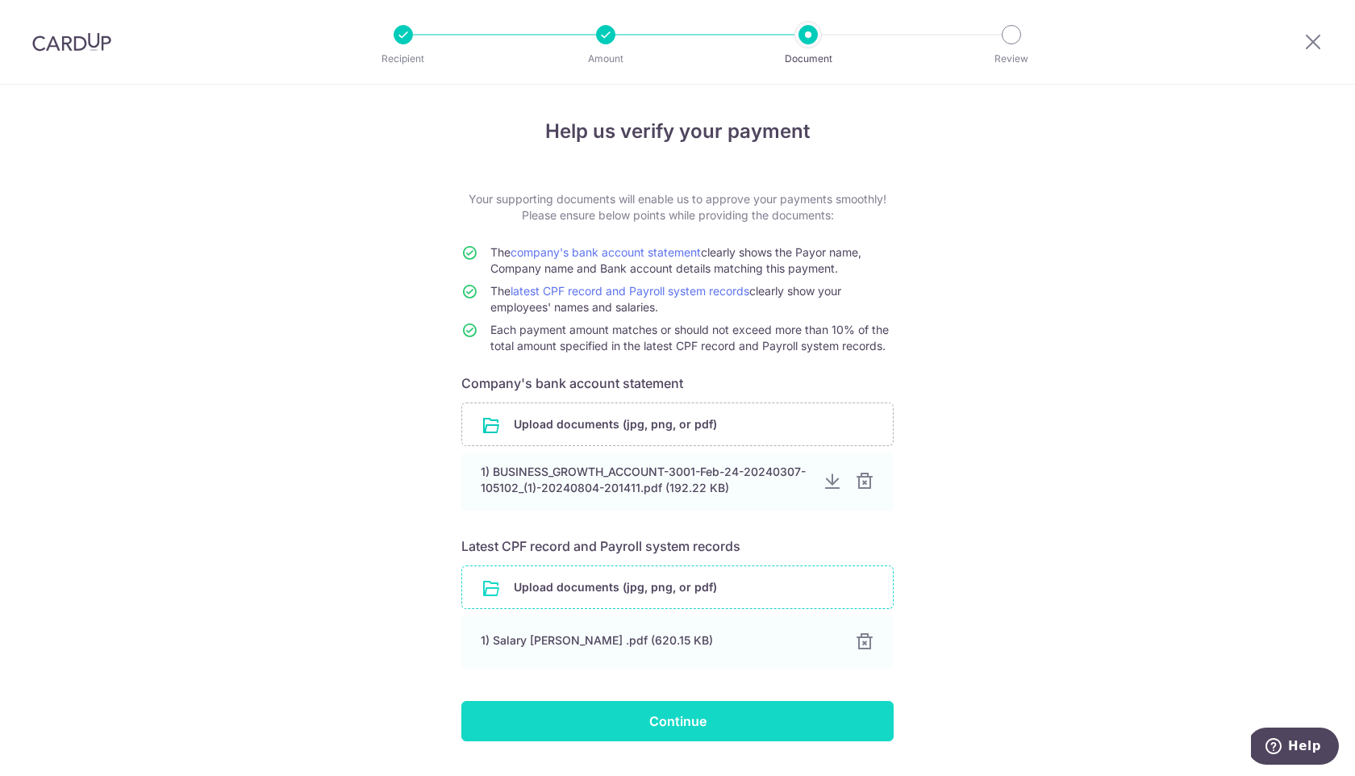
click at [796, 722] on input "Continue" at bounding box center [677, 721] width 432 height 40
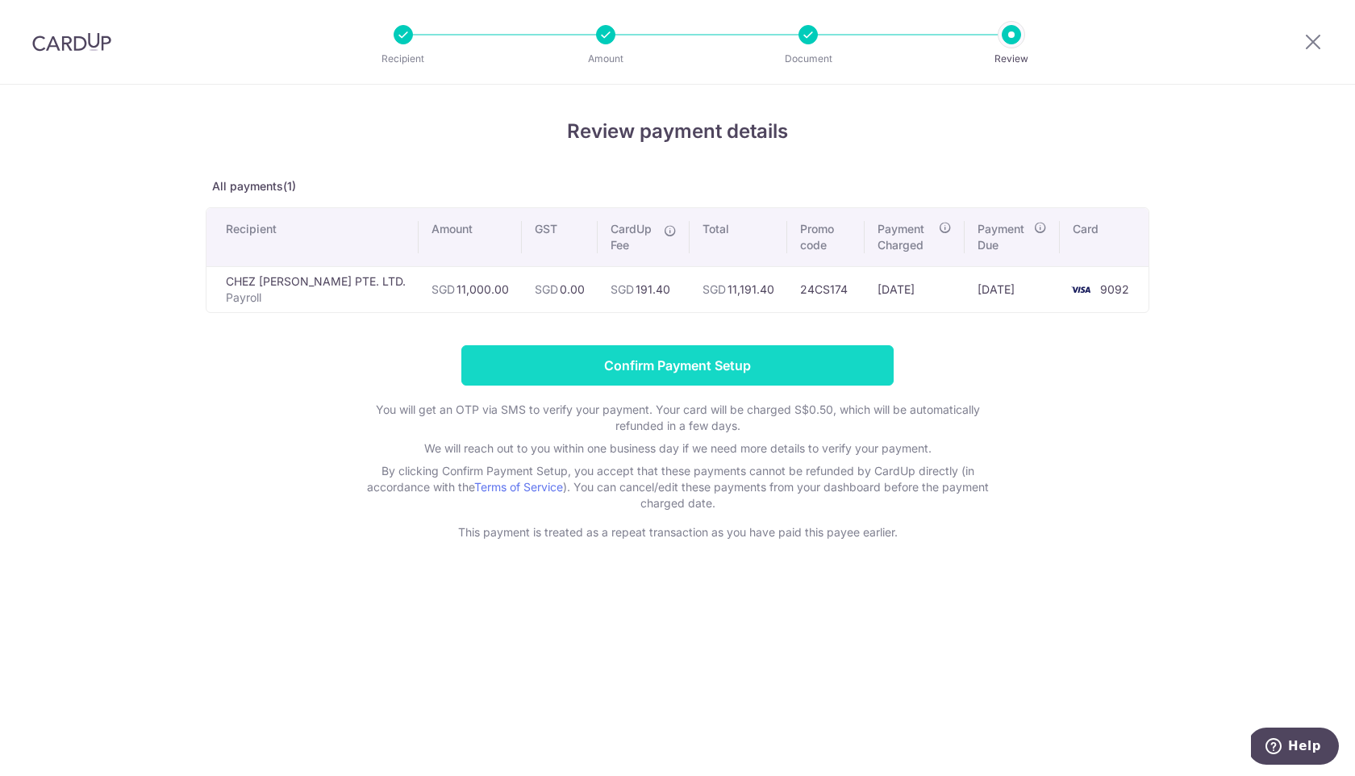
click at [614, 366] on input "Confirm Payment Setup" at bounding box center [677, 365] width 432 height 40
